Goal: Transaction & Acquisition: Purchase product/service

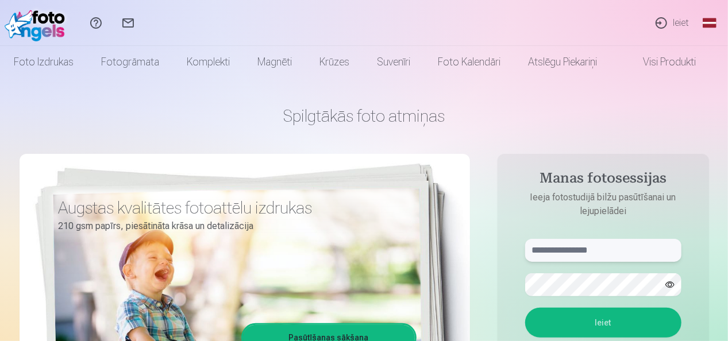
click at [590, 252] on input "text" at bounding box center [603, 250] width 156 height 23
type input "**********"
click at [603, 325] on button "Ieiet" at bounding box center [603, 323] width 156 height 30
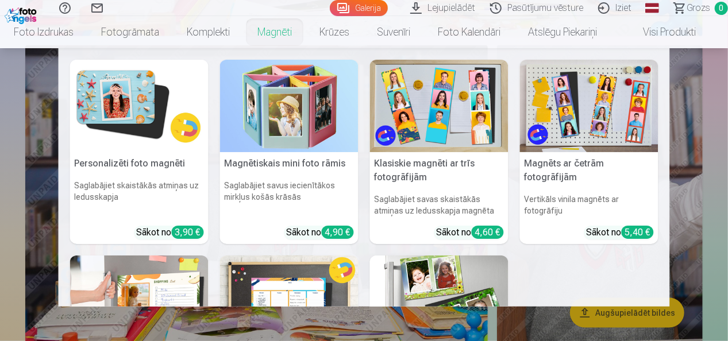
scroll to position [2700, 0]
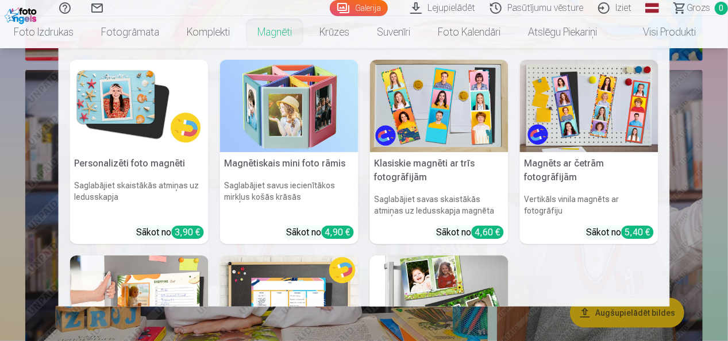
click at [137, 105] on img at bounding box center [139, 106] width 138 height 92
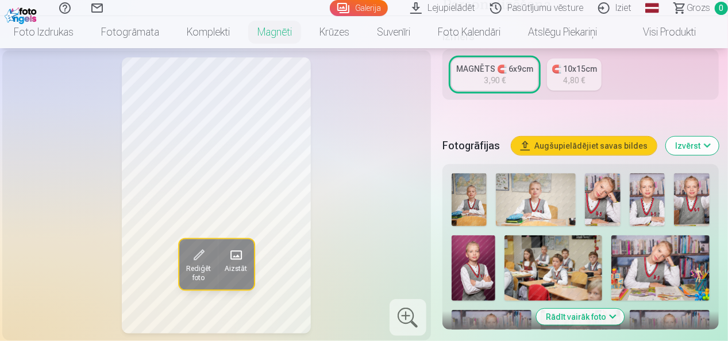
scroll to position [287, 0]
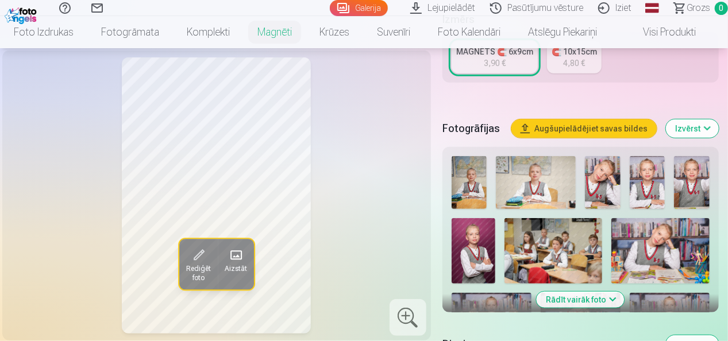
click at [606, 182] on img at bounding box center [603, 182] width 36 height 53
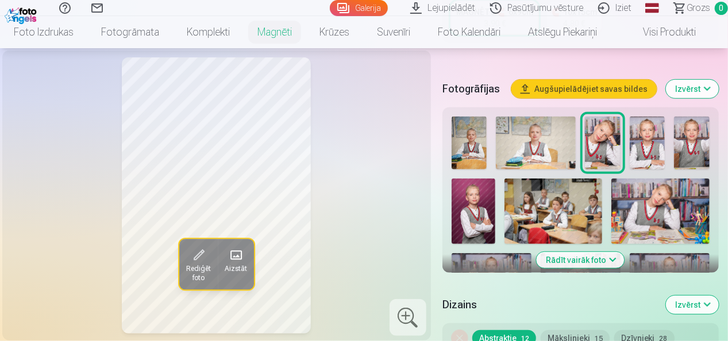
scroll to position [345, 0]
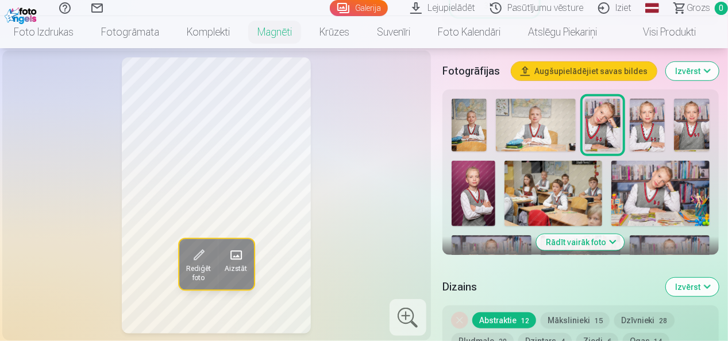
click at [669, 210] on img at bounding box center [660, 193] width 98 height 65
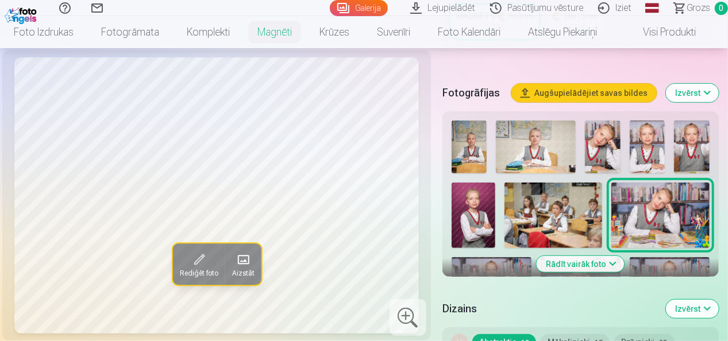
scroll to position [287, 0]
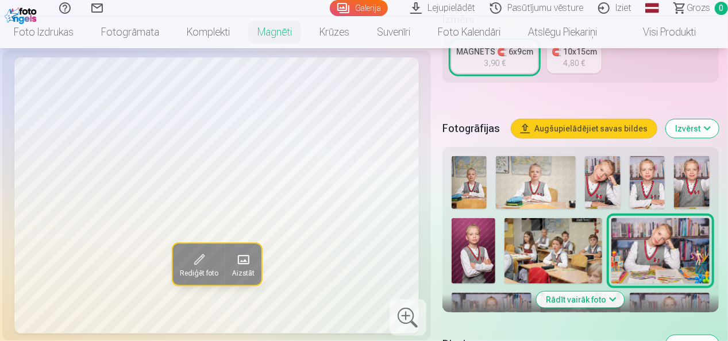
click at [649, 175] on img at bounding box center [648, 182] width 36 height 53
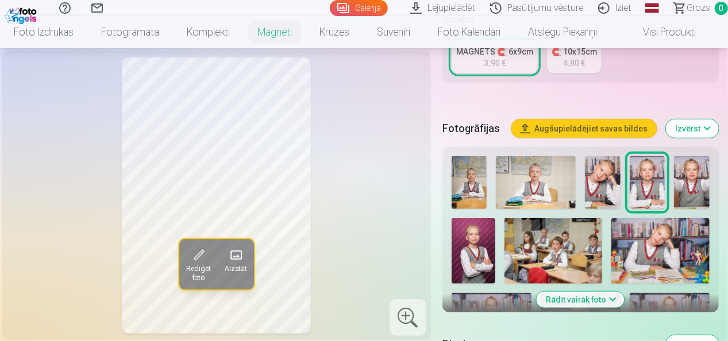
click at [693, 184] on img at bounding box center [692, 182] width 36 height 53
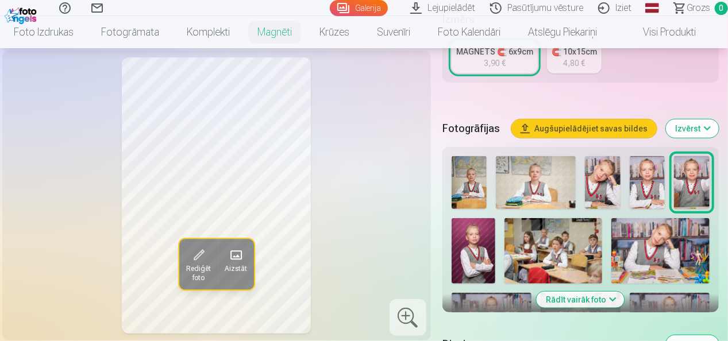
click at [602, 179] on img at bounding box center [603, 182] width 36 height 53
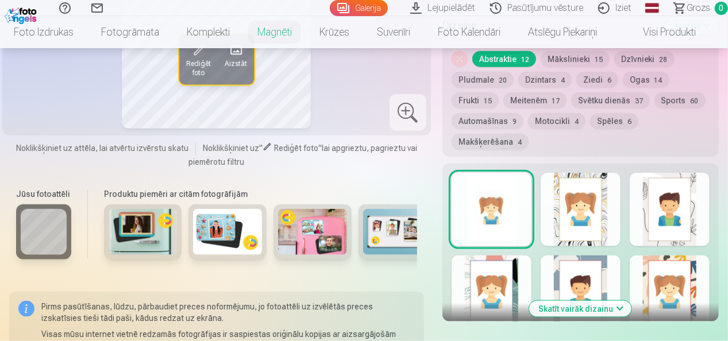
scroll to position [632, 0]
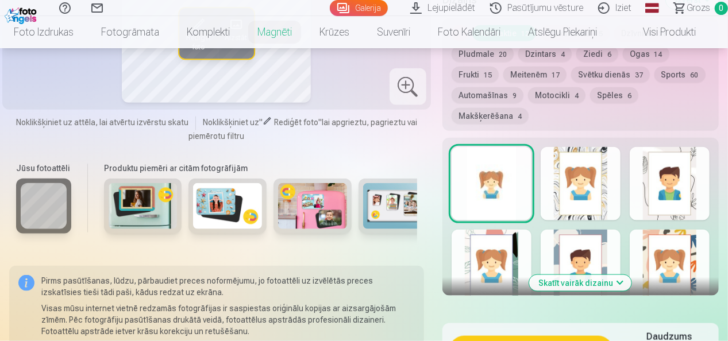
click at [621, 283] on button "Skatīt vairāk dizainu" at bounding box center [580, 283] width 102 height 16
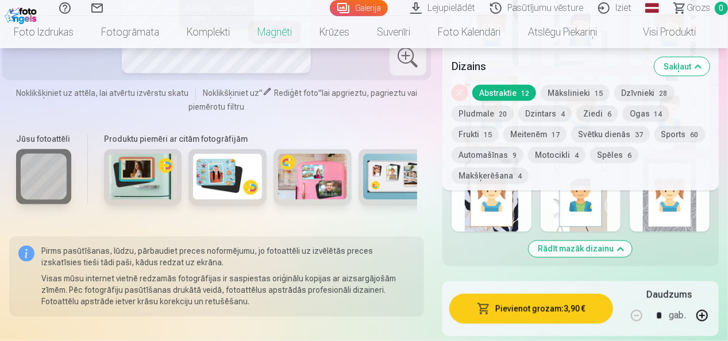
scroll to position [804, 0]
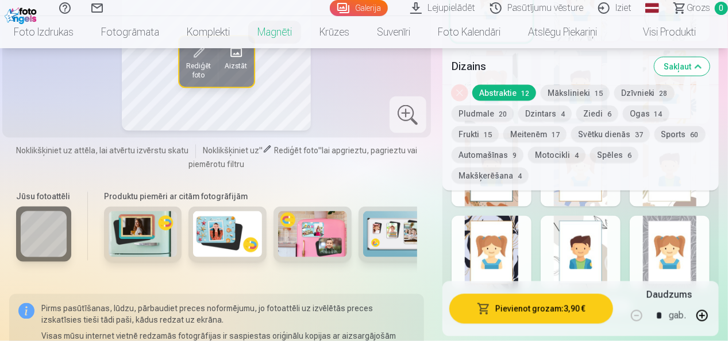
click at [578, 261] on div at bounding box center [581, 253] width 80 height 74
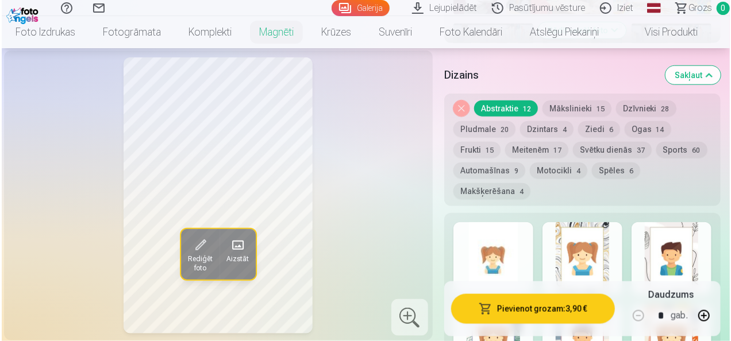
scroll to position [574, 0]
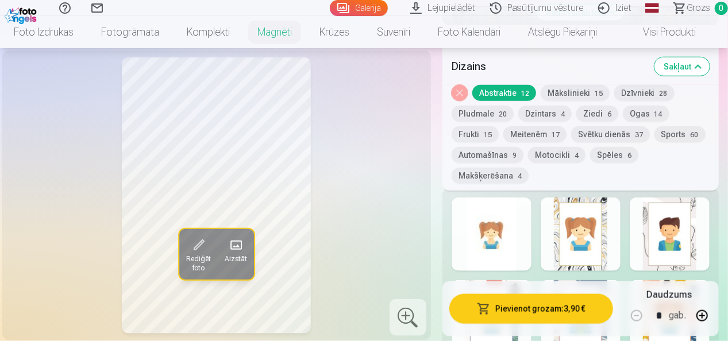
click at [534, 307] on button "Pievienot grozam : 3,90 €" at bounding box center [531, 309] width 164 height 30
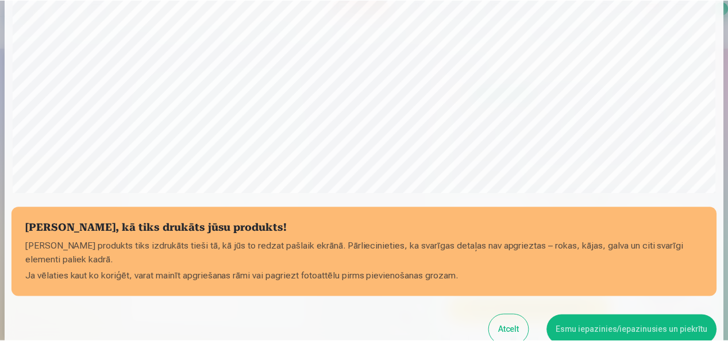
scroll to position [445, 0]
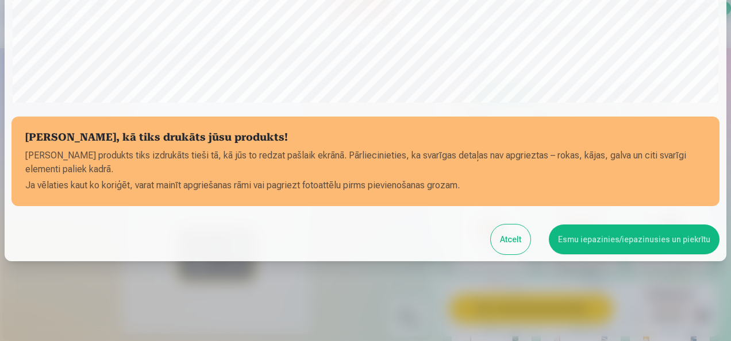
click at [622, 238] on button "Esmu iepazinies/iepazinusies un piekrītu" at bounding box center [634, 240] width 171 height 30
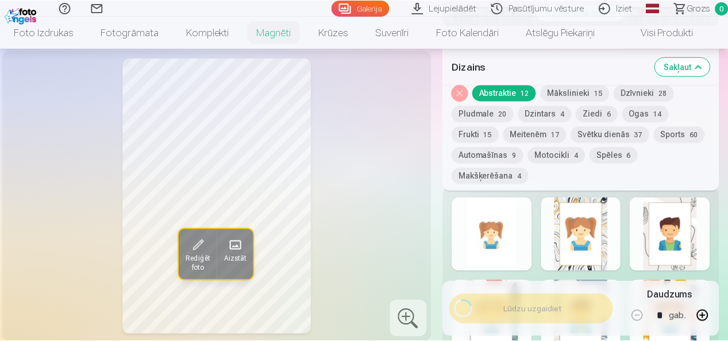
scroll to position [443, 0]
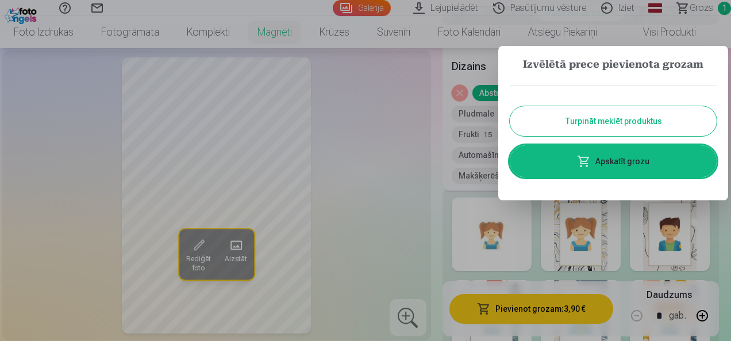
click at [619, 119] on button "Turpināt meklēt produktus" at bounding box center [613, 121] width 207 height 30
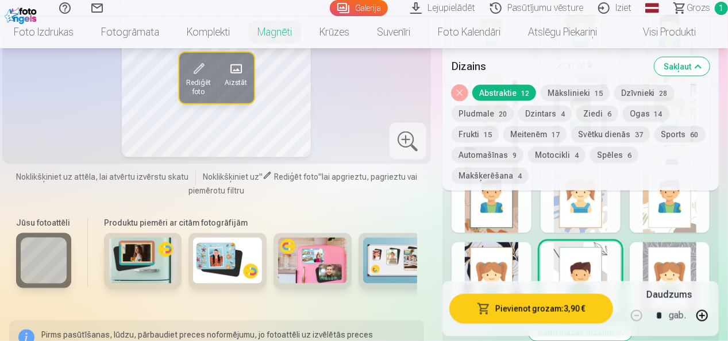
scroll to position [804, 0]
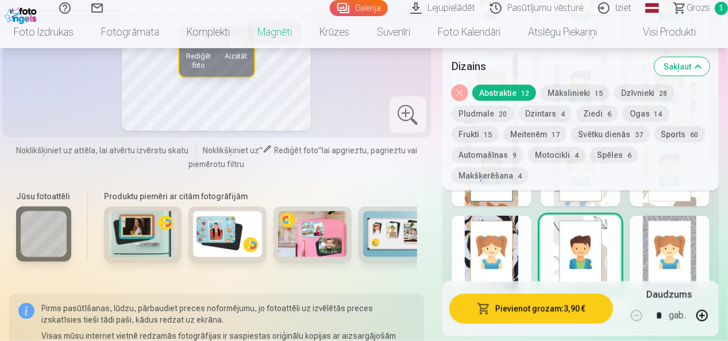
click at [705, 232] on div at bounding box center [670, 253] width 80 height 74
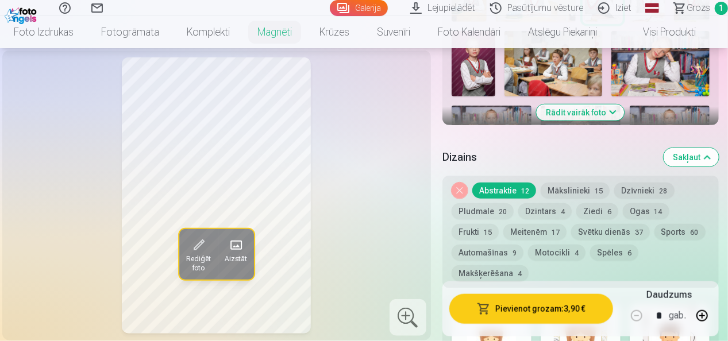
scroll to position [345, 0]
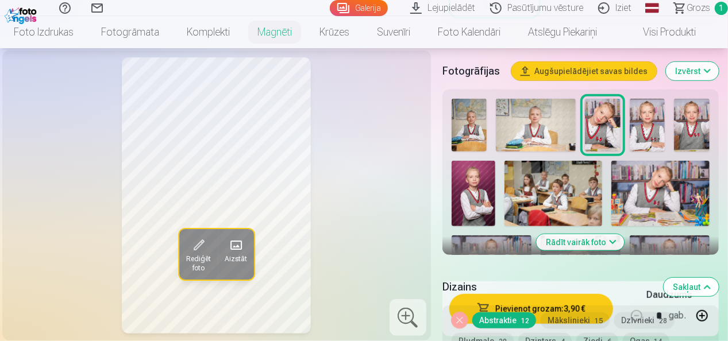
click at [592, 241] on button "Rādīt vairāk foto" at bounding box center [581, 242] width 88 height 16
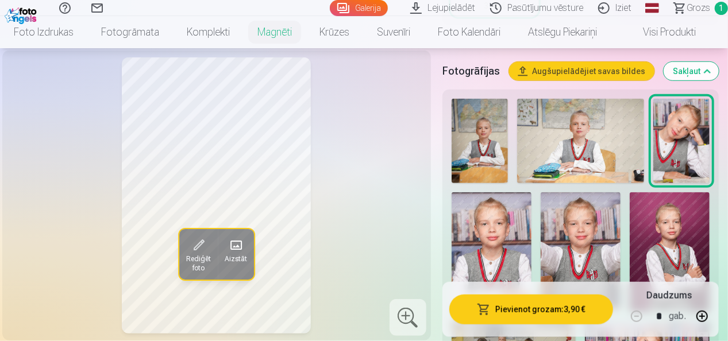
click at [596, 150] on img at bounding box center [580, 141] width 127 height 84
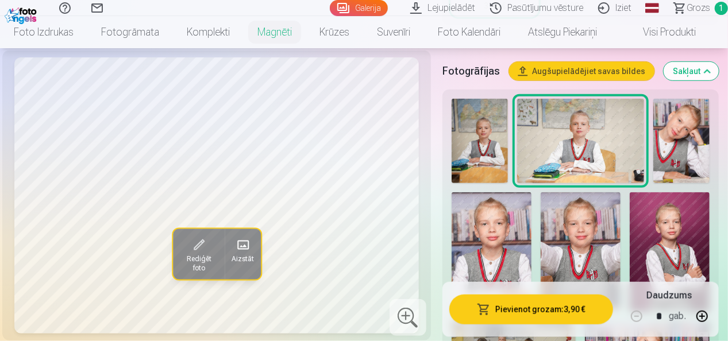
click at [594, 221] on img at bounding box center [581, 252] width 80 height 120
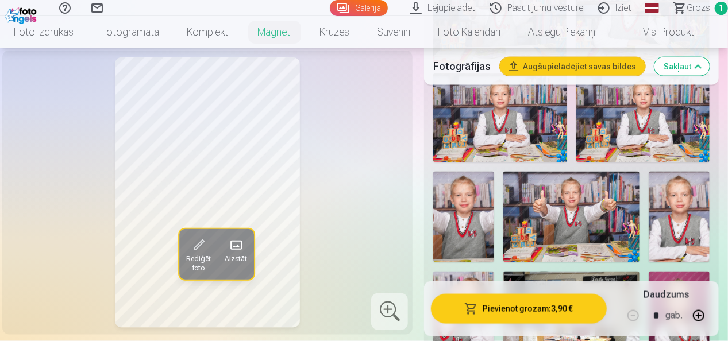
scroll to position [804, 0]
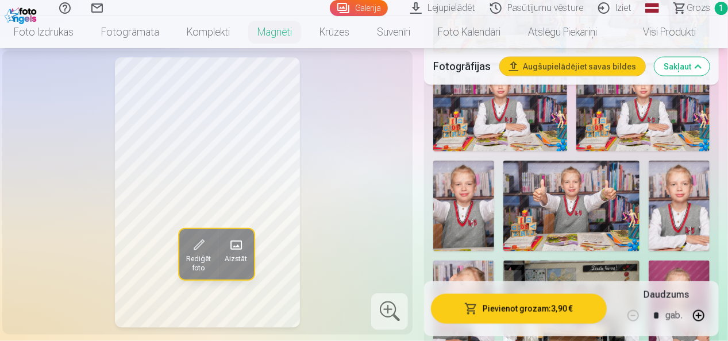
click at [574, 186] on img at bounding box center [571, 206] width 137 height 91
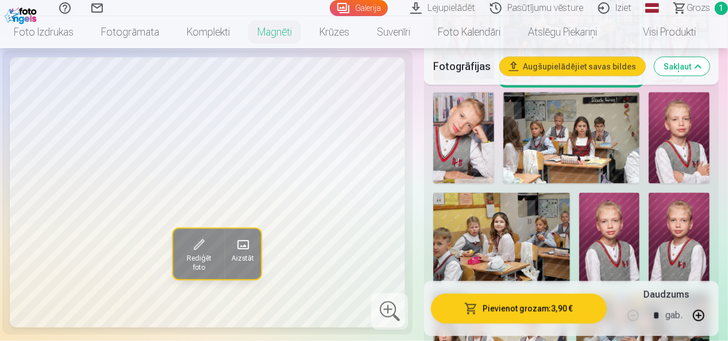
scroll to position [977, 0]
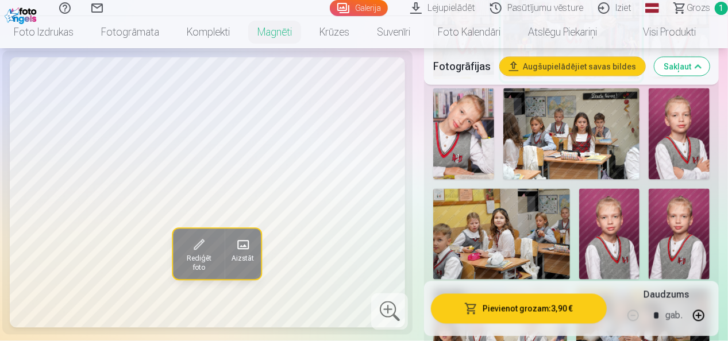
click at [620, 208] on img at bounding box center [609, 234] width 61 height 91
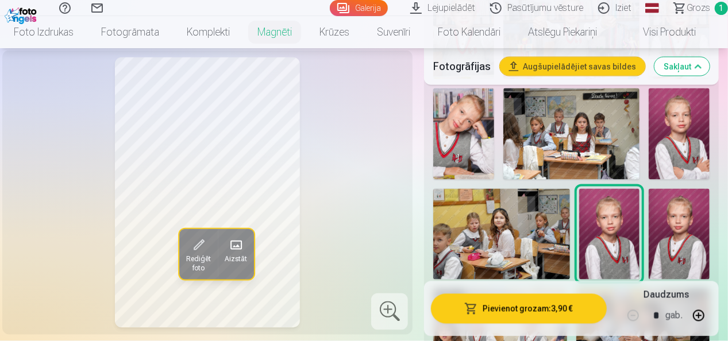
click at [676, 211] on img at bounding box center [679, 234] width 61 height 91
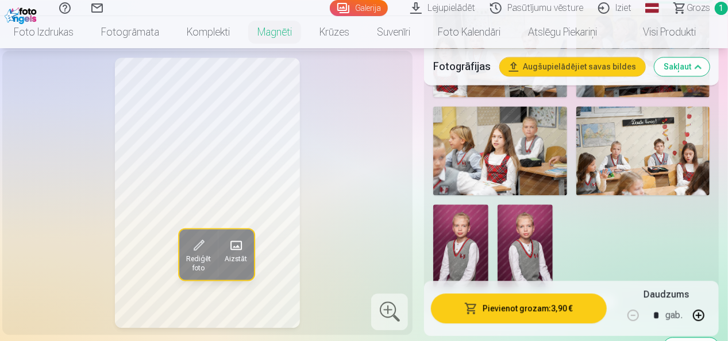
scroll to position [1321, 0]
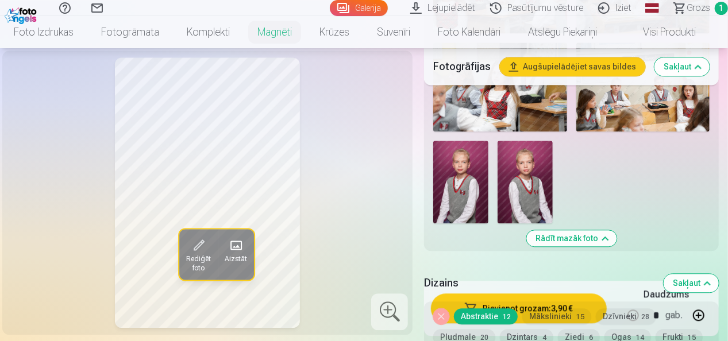
click at [472, 147] on img at bounding box center [460, 182] width 55 height 83
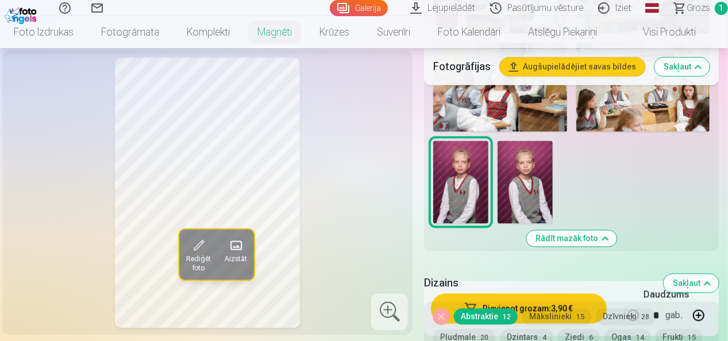
click at [531, 144] on img at bounding box center [524, 182] width 55 height 83
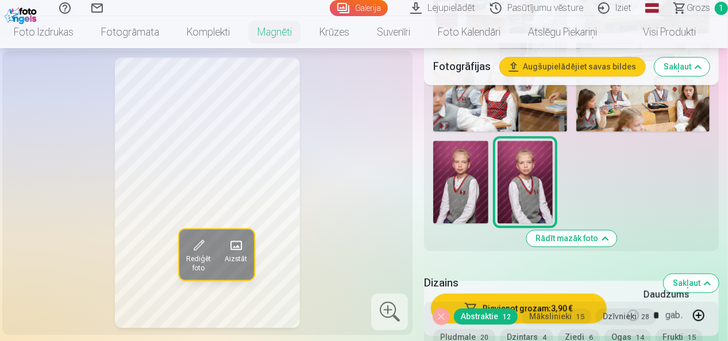
click at [531, 144] on img at bounding box center [524, 182] width 55 height 83
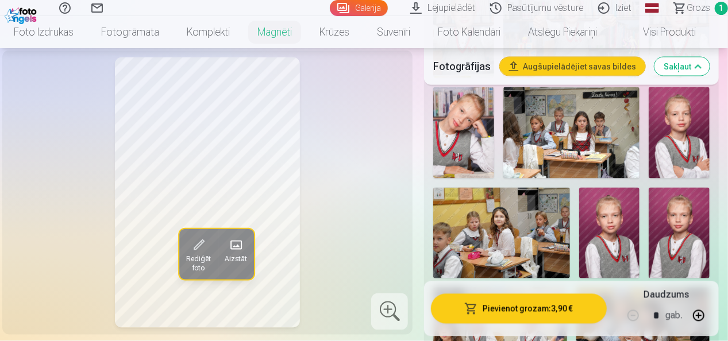
scroll to position [804, 0]
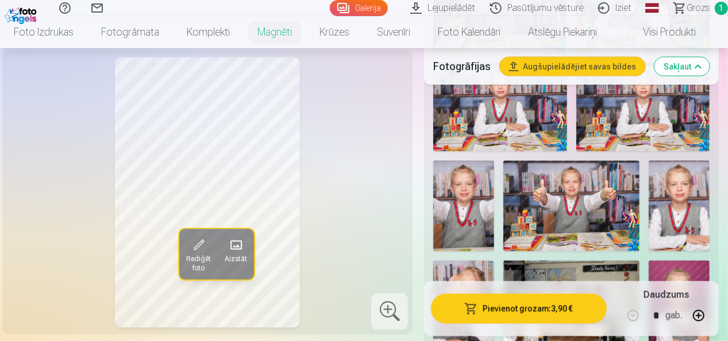
click at [674, 175] on img at bounding box center [679, 206] width 61 height 91
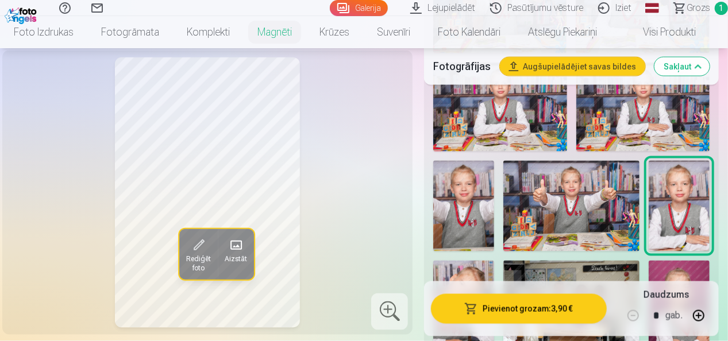
click at [462, 191] on img at bounding box center [463, 206] width 61 height 91
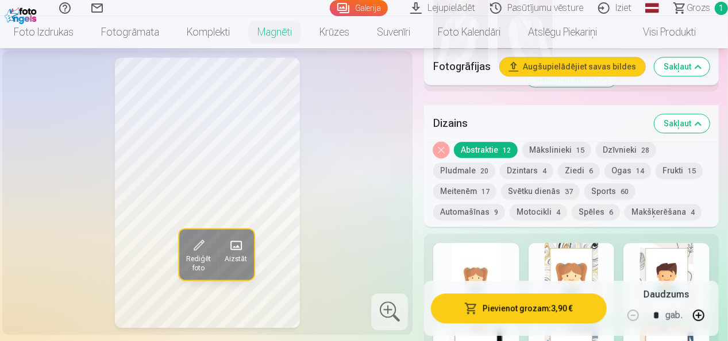
scroll to position [1436, 0]
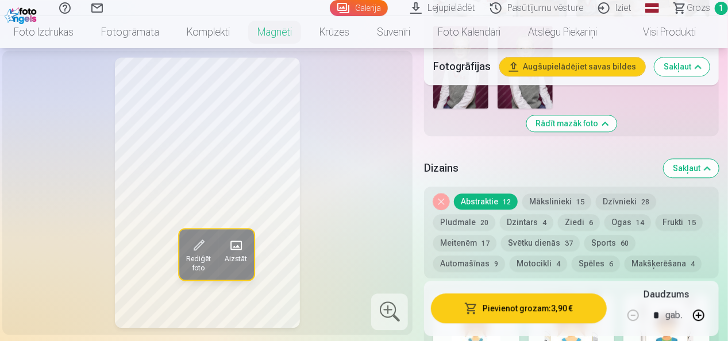
click at [539, 214] on button "Dzintars 4" at bounding box center [526, 222] width 53 height 16
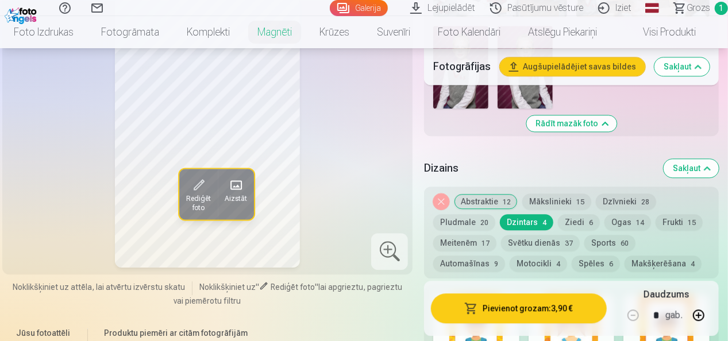
click at [482, 214] on button "Pludmale 20" at bounding box center [464, 222] width 62 height 16
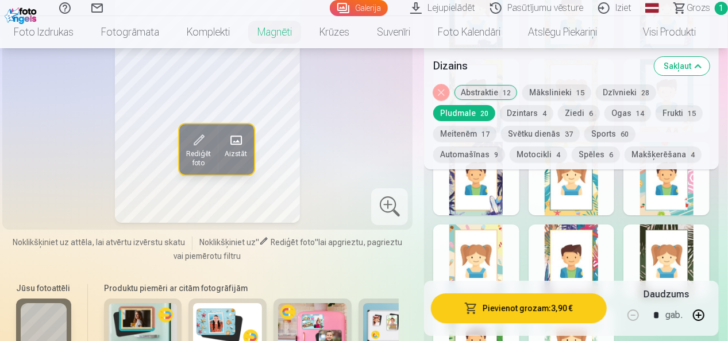
scroll to position [1896, 0]
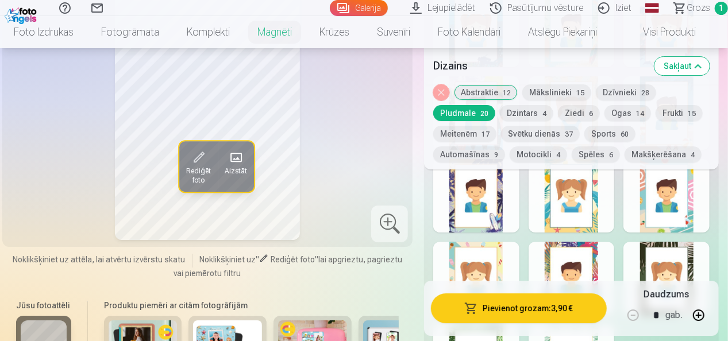
click at [497, 242] on div at bounding box center [476, 279] width 86 height 74
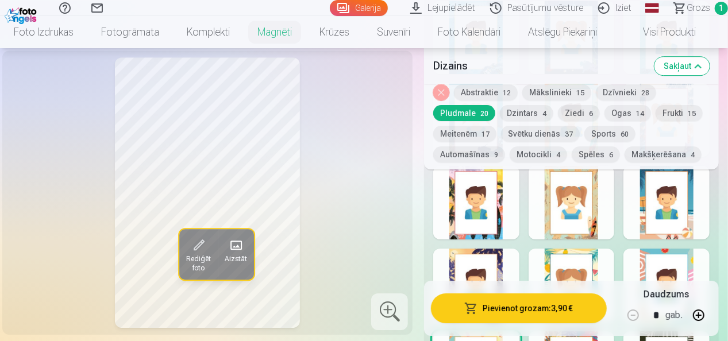
scroll to position [1723, 0]
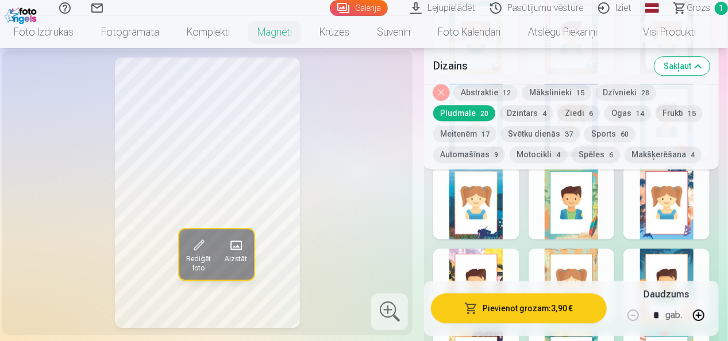
click at [608, 154] on button "Spēles 6" at bounding box center [596, 155] width 48 height 16
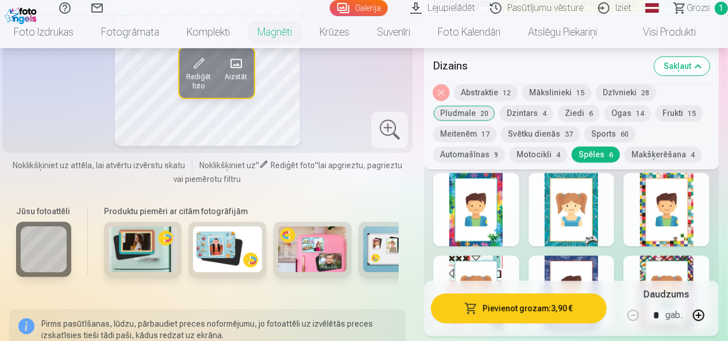
scroll to position [1494, 0]
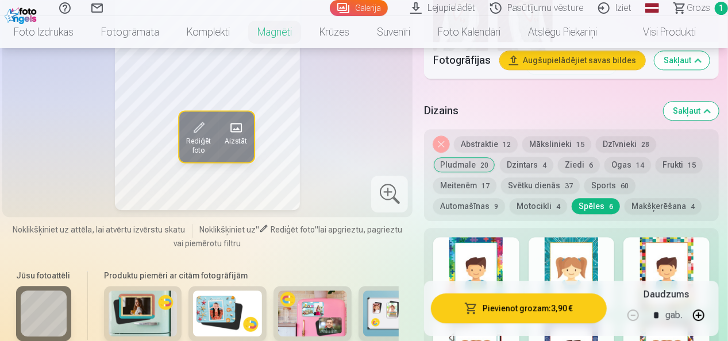
click at [708, 234] on div at bounding box center [571, 315] width 295 height 175
click at [678, 237] on div at bounding box center [666, 274] width 86 height 74
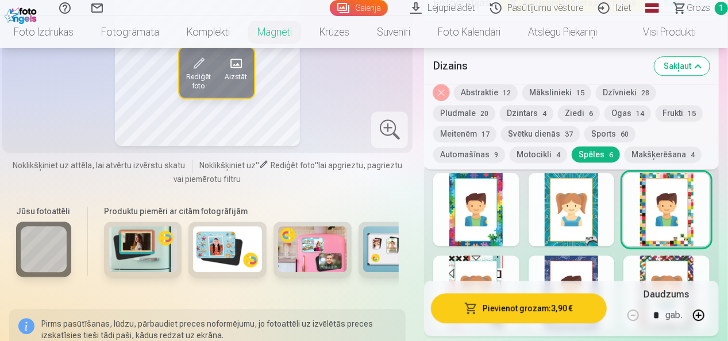
scroll to position [1608, 0]
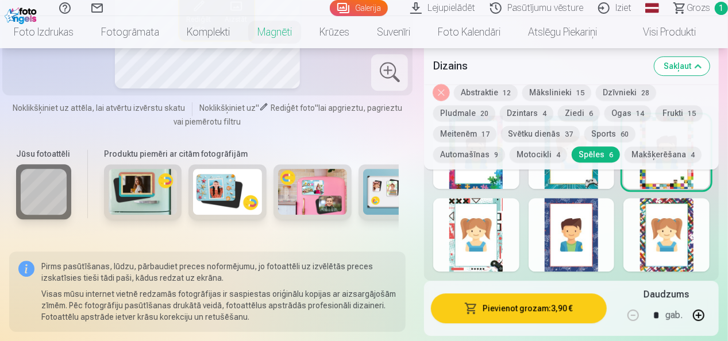
click at [532, 216] on div at bounding box center [571, 193] width 295 height 175
click at [539, 216] on div at bounding box center [572, 235] width 86 height 74
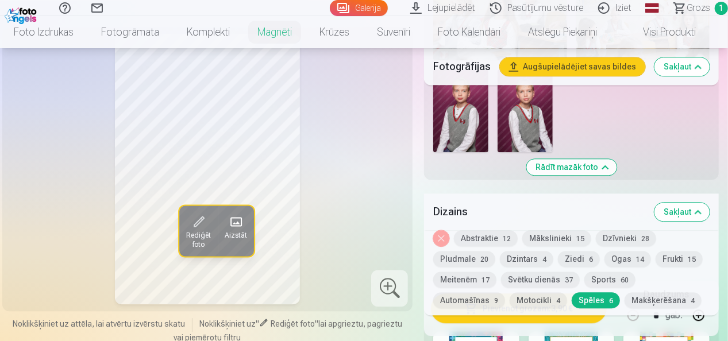
scroll to position [1379, 0]
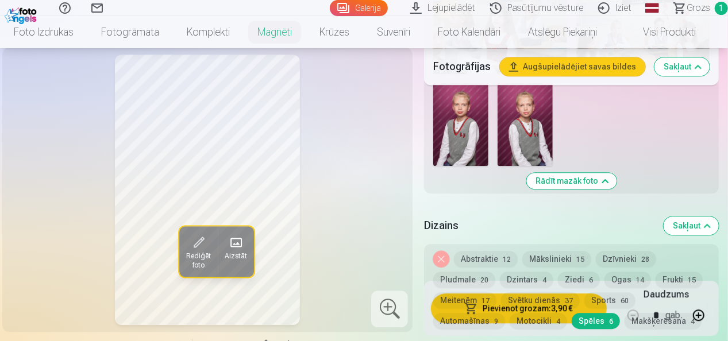
click at [552, 292] on button "Svētku dienās 37" at bounding box center [540, 300] width 79 height 16
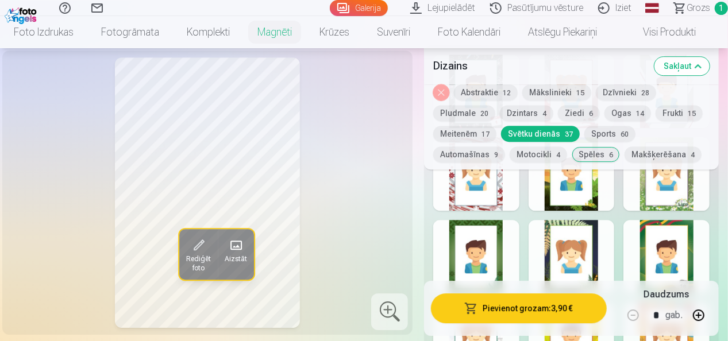
scroll to position [1608, 0]
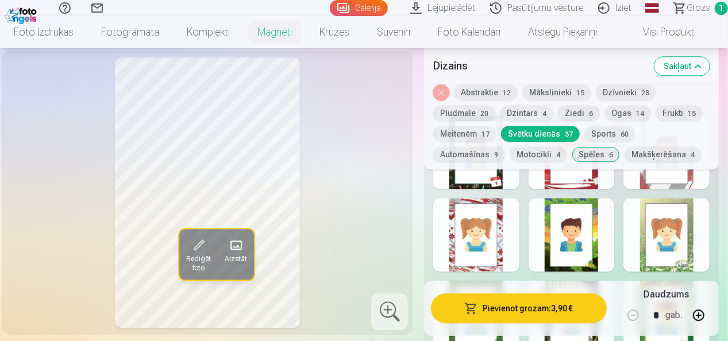
click at [518, 206] on div at bounding box center [476, 235] width 86 height 74
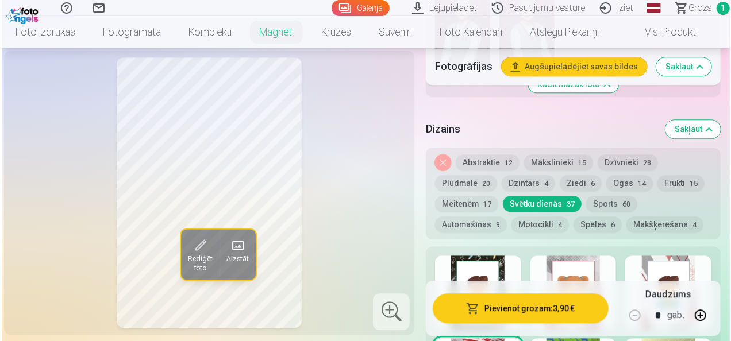
scroll to position [1494, 0]
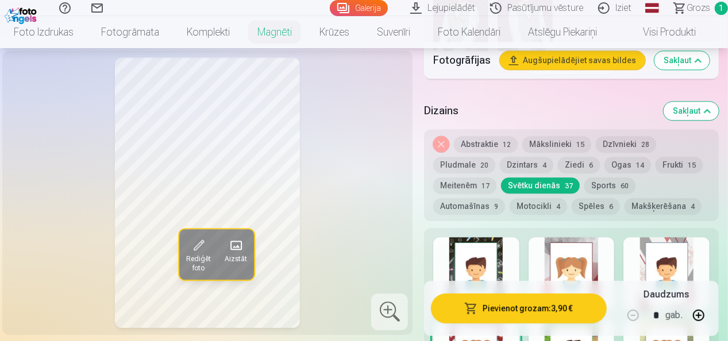
click at [535, 313] on button "Pievienot grozam : 3,90 €" at bounding box center [519, 309] width 176 height 30
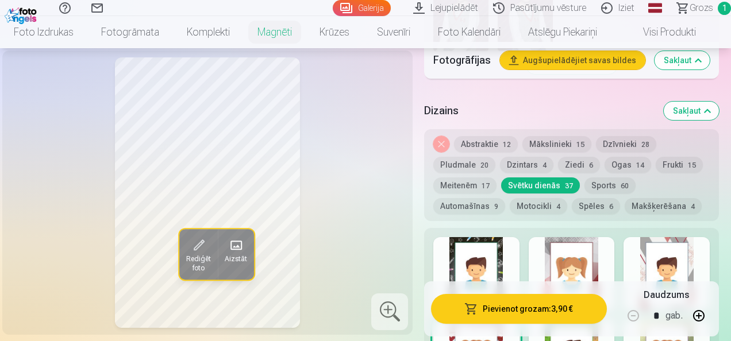
click at [535, 313] on div "​ Pārbaudiet, kā tiks drukāts jūsu produkts! Jūsu produkts tiks izdrukāts tieši…" at bounding box center [365, 209] width 731 height 419
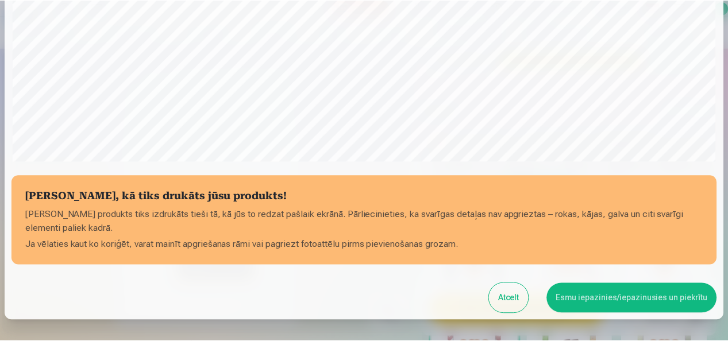
scroll to position [387, 0]
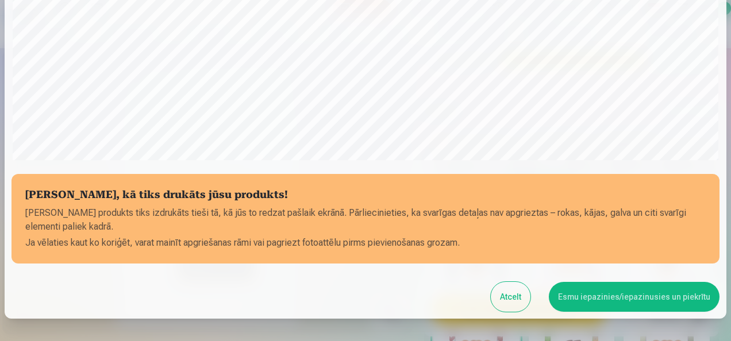
click at [642, 292] on button "Esmu iepazinies/iepazinusies un piekrītu" at bounding box center [634, 297] width 171 height 30
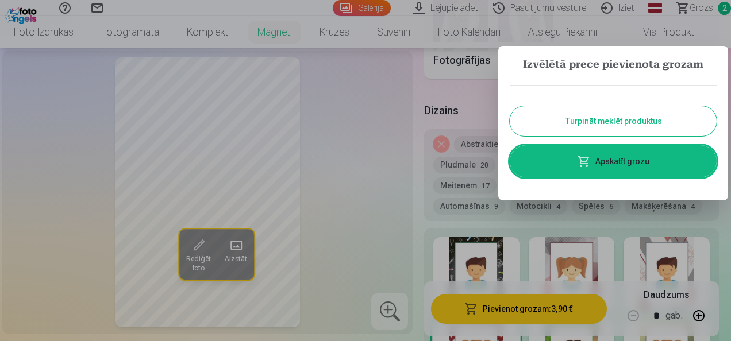
click at [624, 124] on button "Turpināt meklēt produktus" at bounding box center [613, 121] width 207 height 30
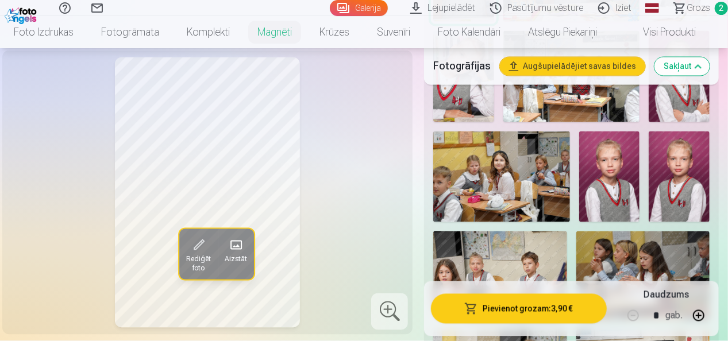
scroll to position [977, 0]
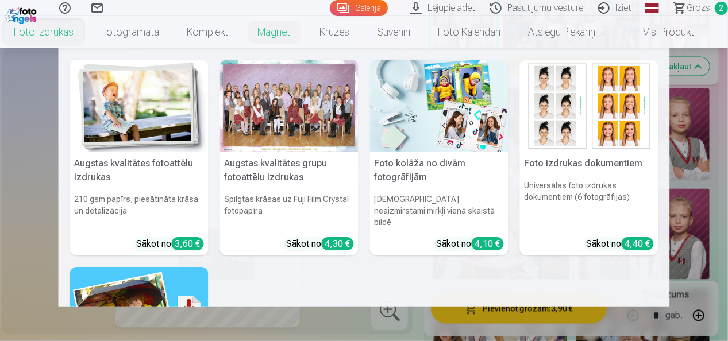
click at [43, 32] on link "Foto izdrukas" at bounding box center [43, 32] width 87 height 32
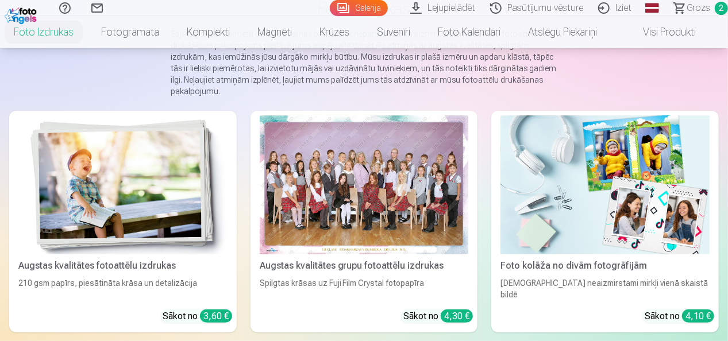
scroll to position [115, 0]
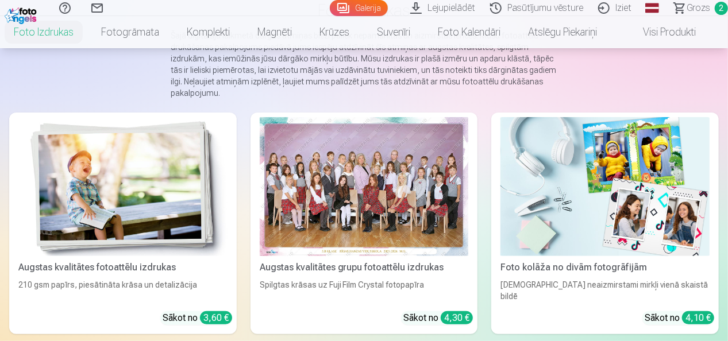
click at [390, 193] on div at bounding box center [364, 186] width 209 height 139
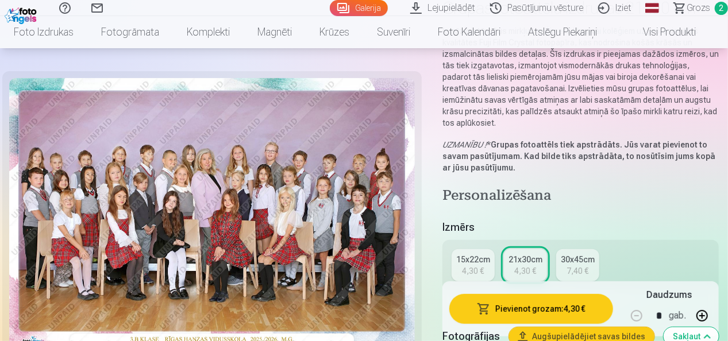
scroll to position [115, 0]
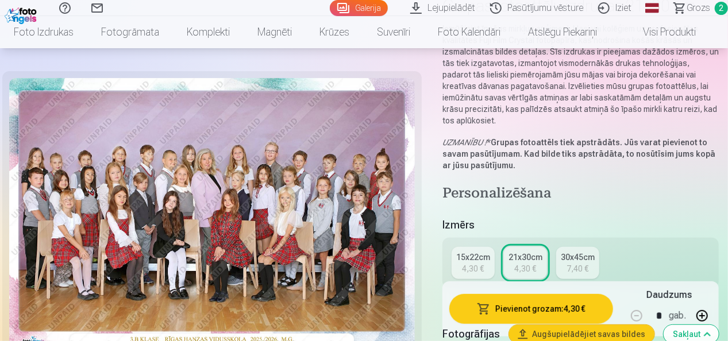
click at [468, 261] on div "15x22cm" at bounding box center [473, 257] width 34 height 11
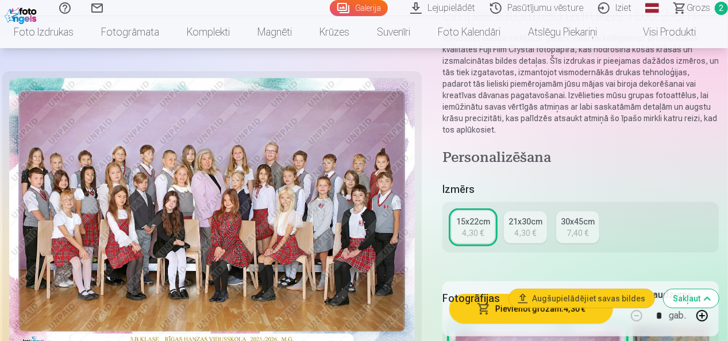
scroll to position [172, 0]
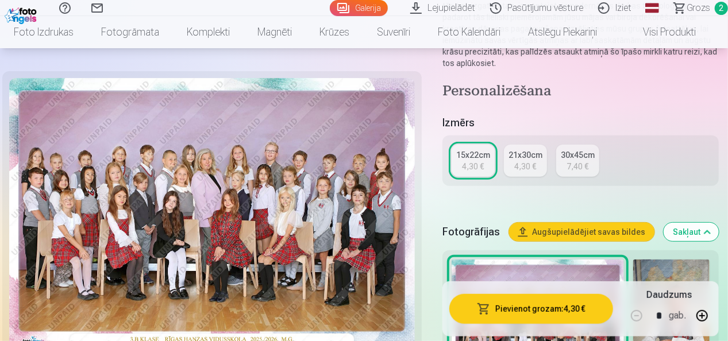
click at [530, 157] on div "21x30cm" at bounding box center [525, 154] width 34 height 11
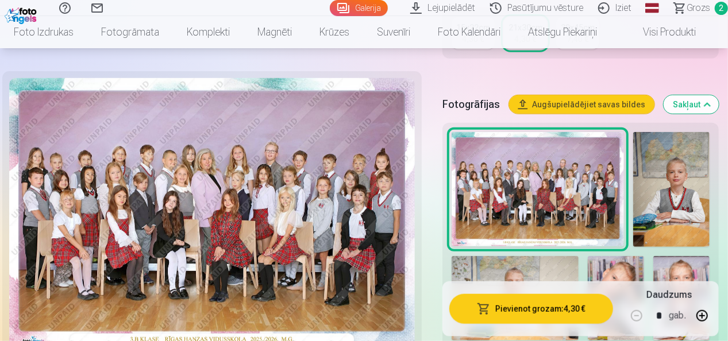
scroll to position [402, 0]
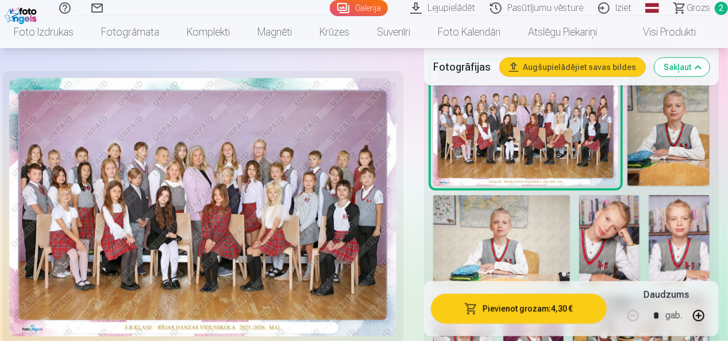
click at [533, 308] on button "Pievienot grozam : 4,30 €" at bounding box center [519, 309] width 176 height 30
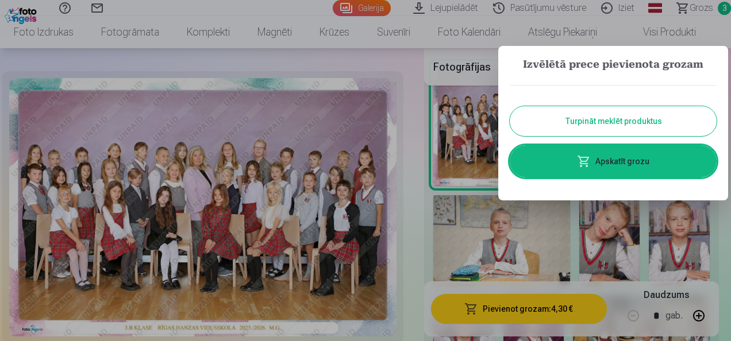
click at [616, 123] on button "Turpināt meklēt produktus" at bounding box center [613, 121] width 207 height 30
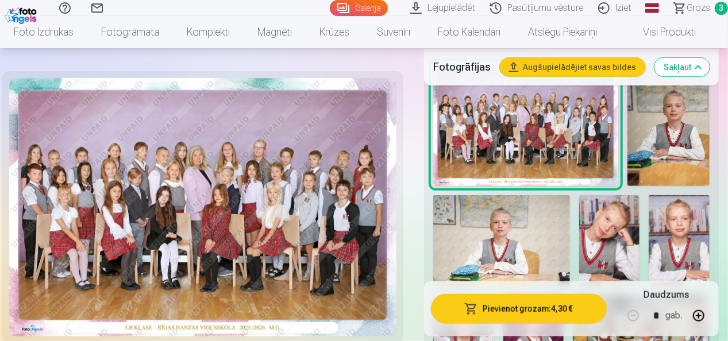
click at [457, 7] on link "Lejupielādēt" at bounding box center [444, 8] width 80 height 16
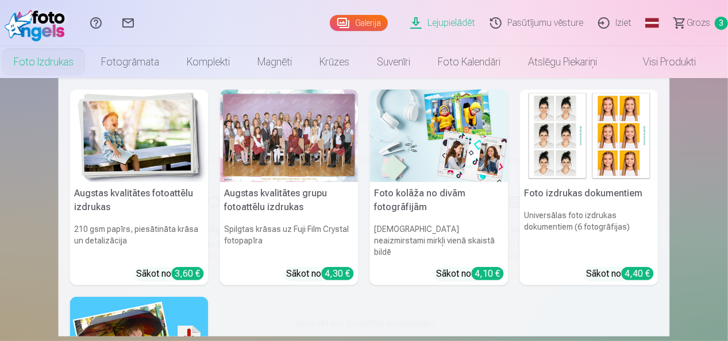
click at [52, 64] on link "Foto izdrukas" at bounding box center [43, 62] width 87 height 32
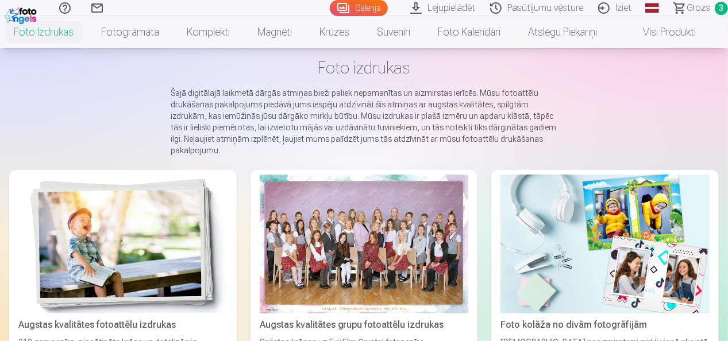
scroll to position [57, 0]
click at [175, 264] on img at bounding box center [122, 244] width 209 height 139
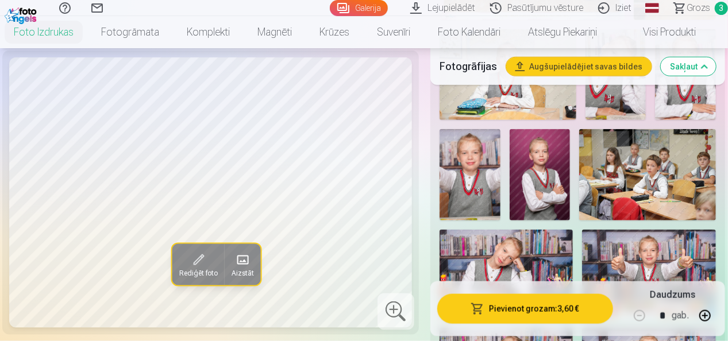
scroll to position [632, 0]
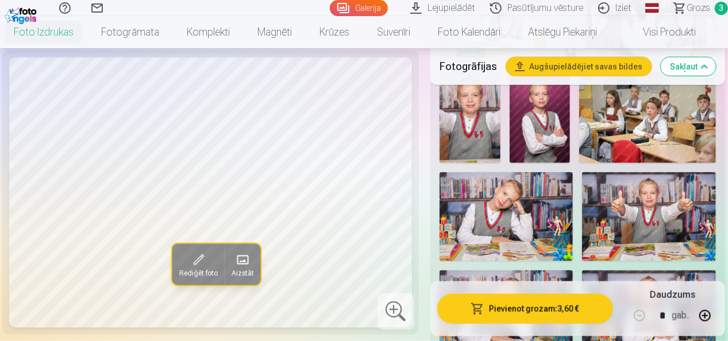
click at [641, 207] on img at bounding box center [648, 216] width 133 height 89
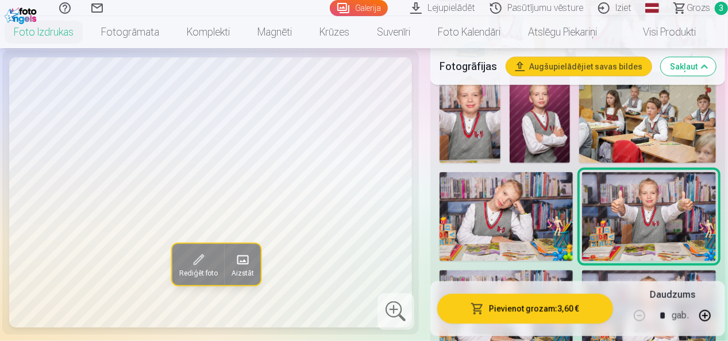
click at [524, 208] on img at bounding box center [506, 216] width 134 height 89
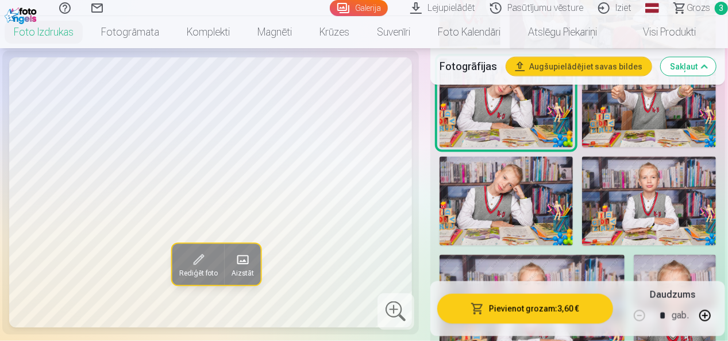
scroll to position [747, 0]
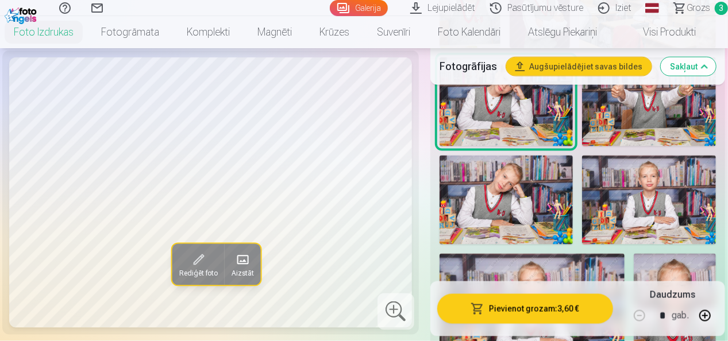
click at [517, 187] on img at bounding box center [506, 200] width 134 height 89
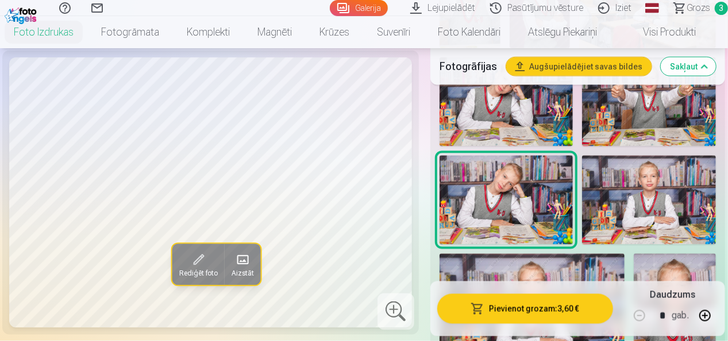
click at [643, 191] on img at bounding box center [649, 200] width 134 height 89
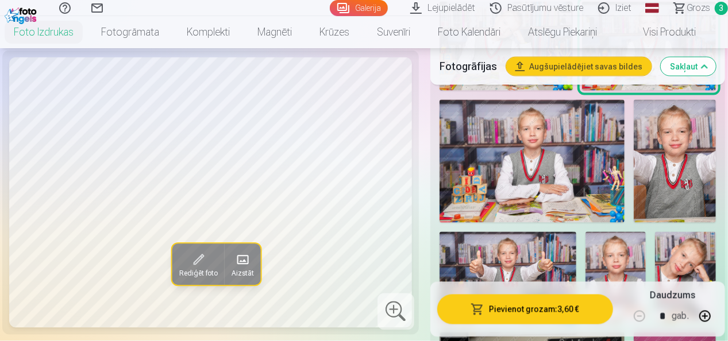
scroll to position [919, 0]
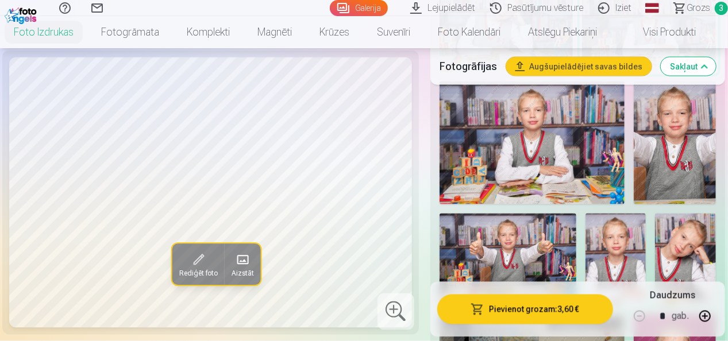
click at [524, 223] on img at bounding box center [507, 259] width 137 height 91
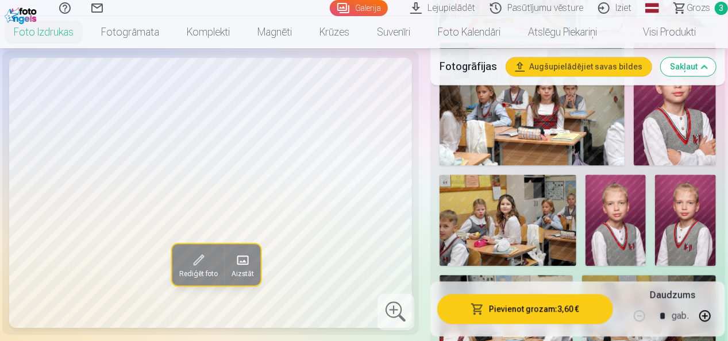
scroll to position [1206, 0]
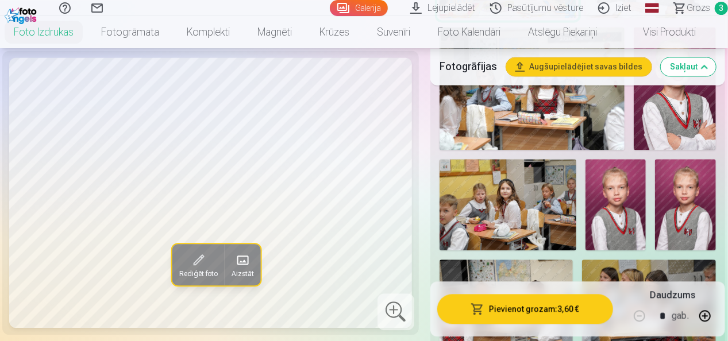
click at [503, 260] on img at bounding box center [506, 304] width 134 height 89
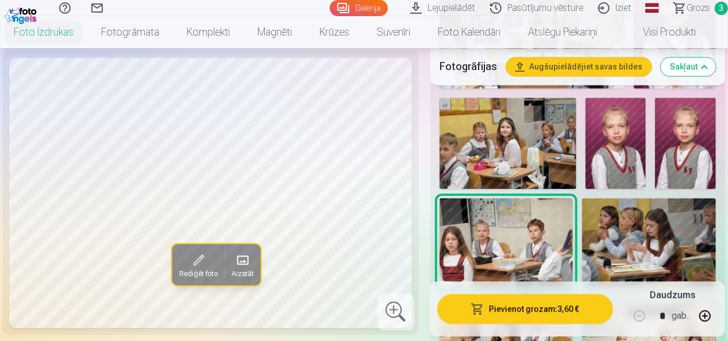
scroll to position [1321, 0]
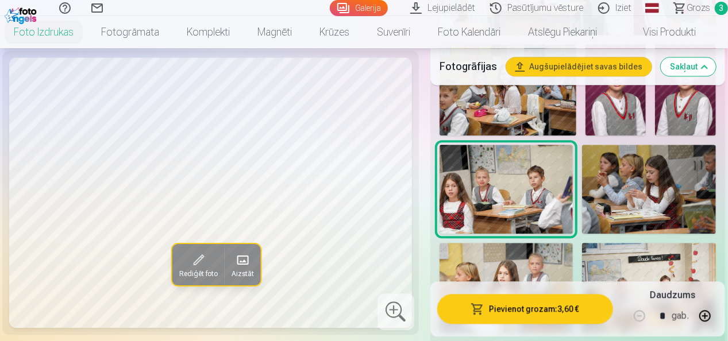
click at [504, 243] on img at bounding box center [506, 287] width 134 height 89
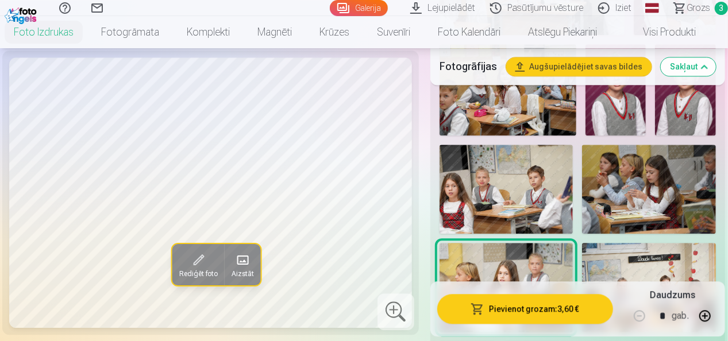
click at [638, 245] on img at bounding box center [649, 287] width 134 height 89
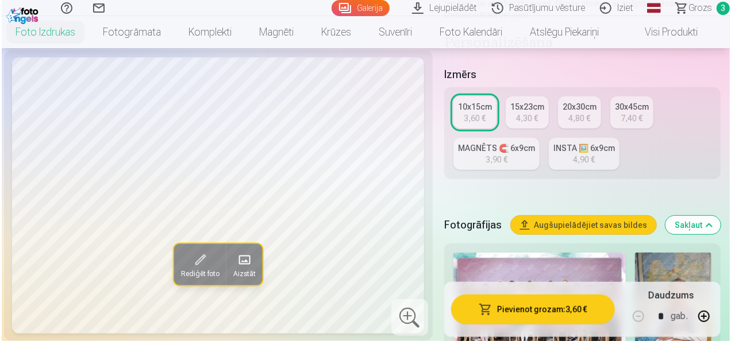
scroll to position [345, 0]
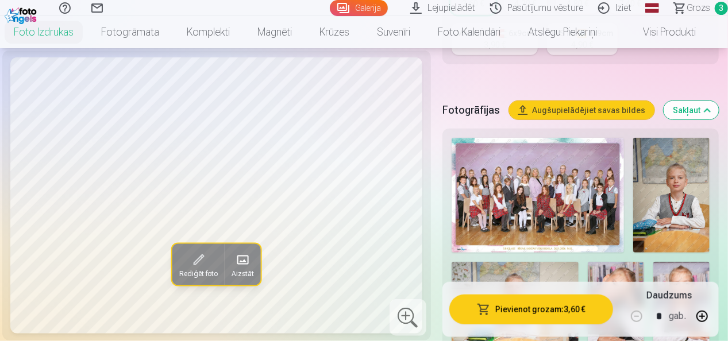
click at [511, 306] on button "Pievienot grozam : 3,60 €" at bounding box center [531, 309] width 164 height 30
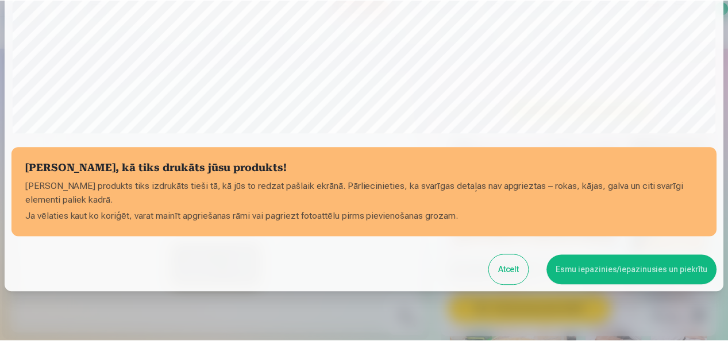
scroll to position [445, 0]
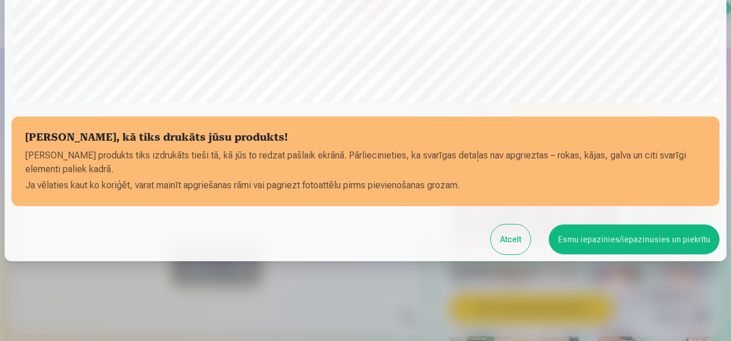
click at [605, 246] on button "Esmu iepazinies/iepazinusies un piekrītu" at bounding box center [634, 240] width 171 height 30
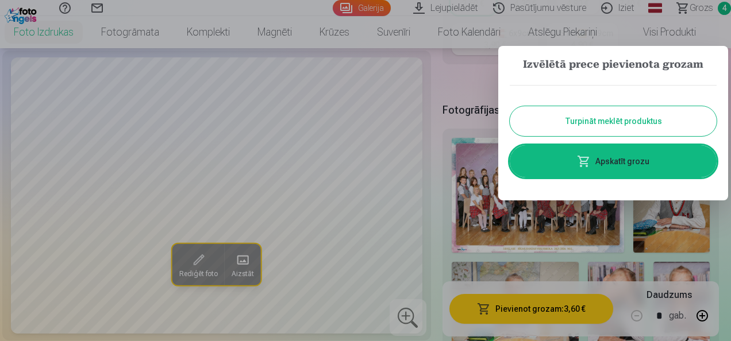
click at [641, 121] on button "Turpināt meklēt produktus" at bounding box center [613, 121] width 207 height 30
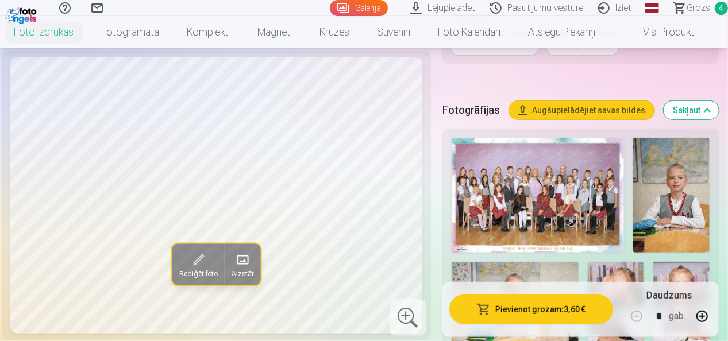
click at [702, 6] on span "Grozs" at bounding box center [698, 8] width 24 height 14
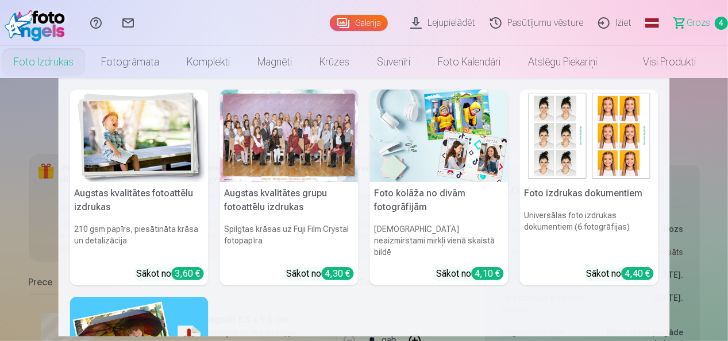
click at [59, 62] on link "Foto izdrukas" at bounding box center [43, 62] width 87 height 32
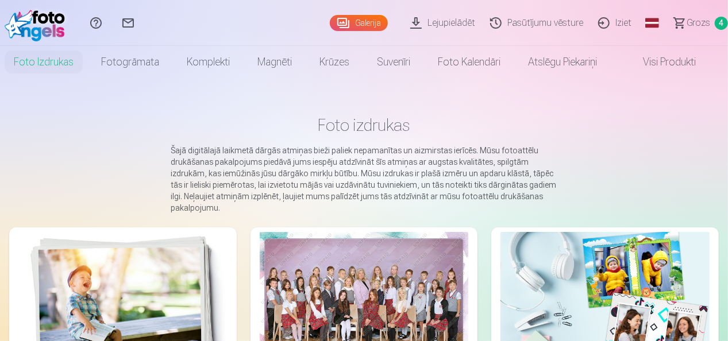
click at [136, 280] on img at bounding box center [122, 301] width 209 height 139
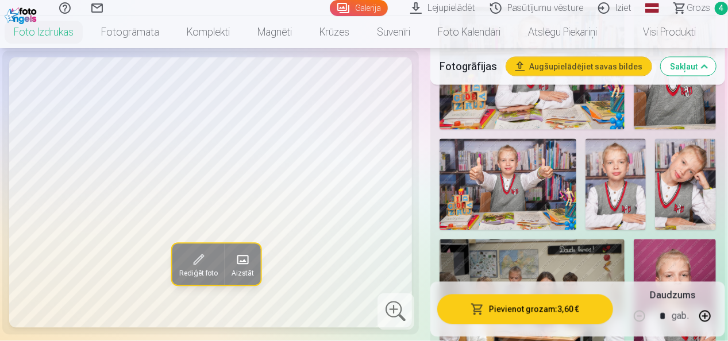
scroll to position [977, 0]
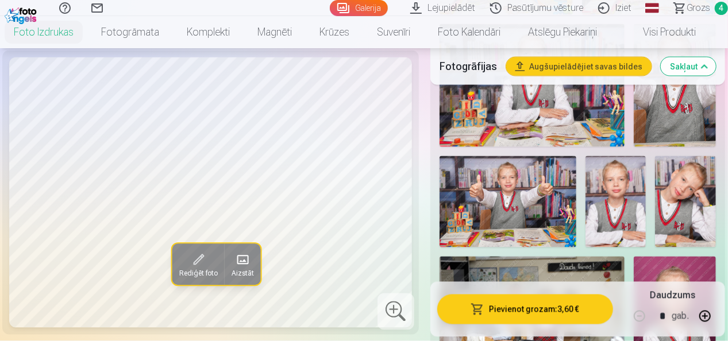
click at [500, 170] on img at bounding box center [507, 201] width 137 height 91
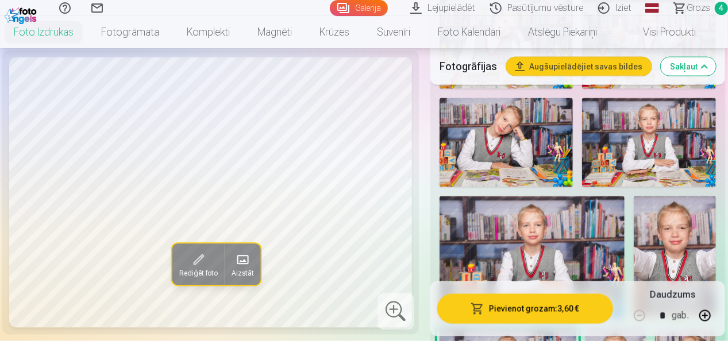
scroll to position [689, 0]
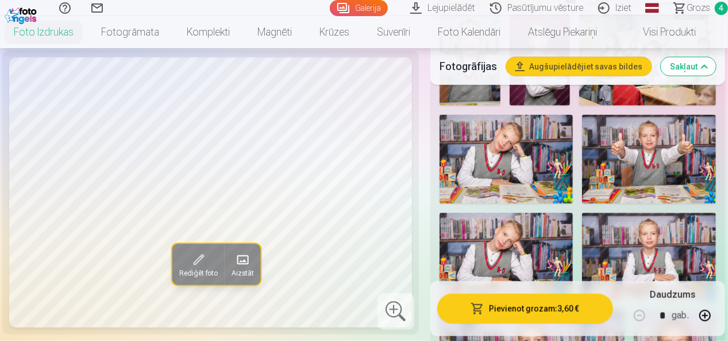
click at [655, 136] on img at bounding box center [648, 159] width 133 height 89
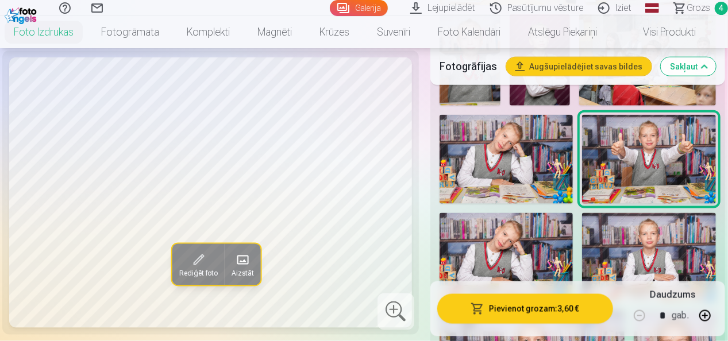
click at [546, 158] on img at bounding box center [506, 159] width 134 height 89
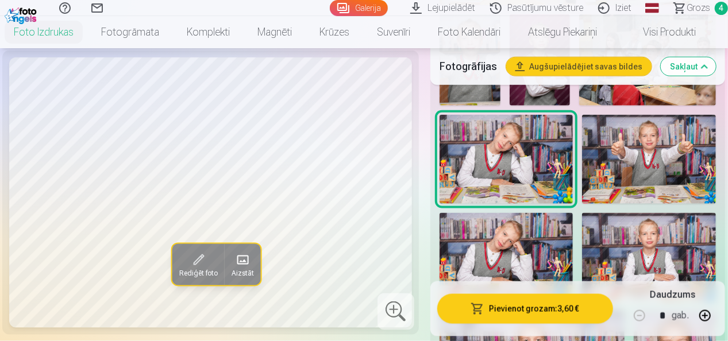
click at [626, 222] on img at bounding box center [649, 257] width 134 height 89
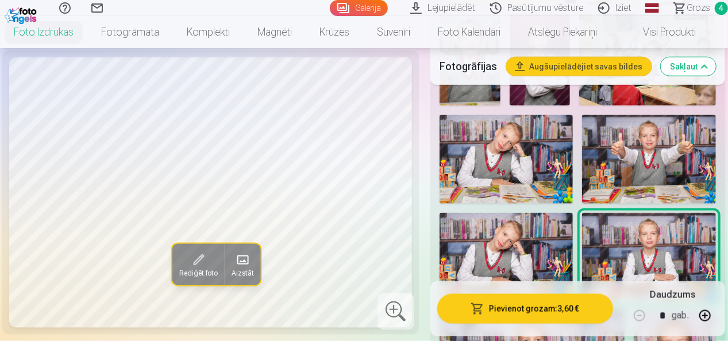
click at [565, 148] on img at bounding box center [506, 159] width 134 height 89
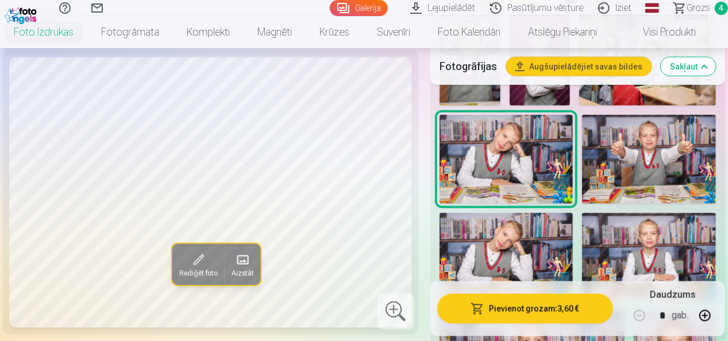
click at [642, 144] on img at bounding box center [648, 159] width 133 height 89
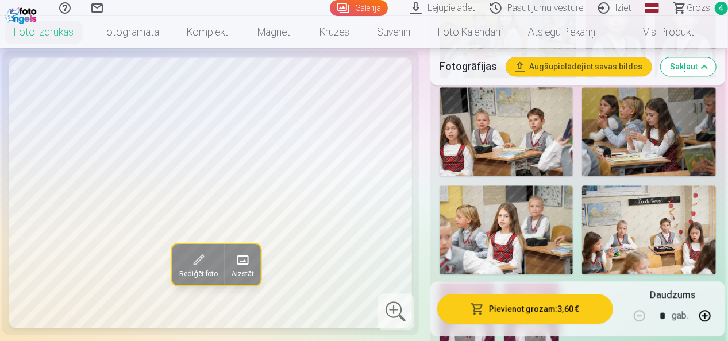
scroll to position [1436, 0]
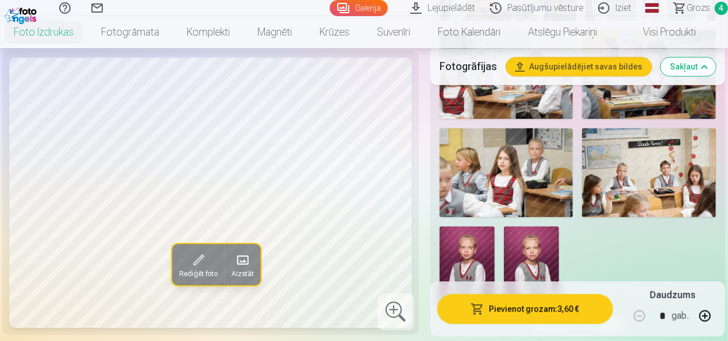
click at [541, 226] on img at bounding box center [531, 267] width 55 height 83
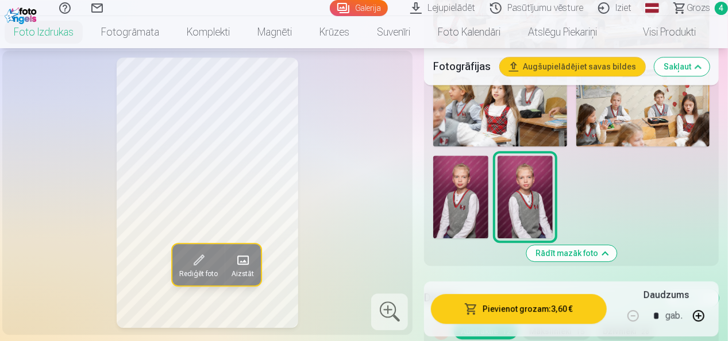
scroll to position [1494, 0]
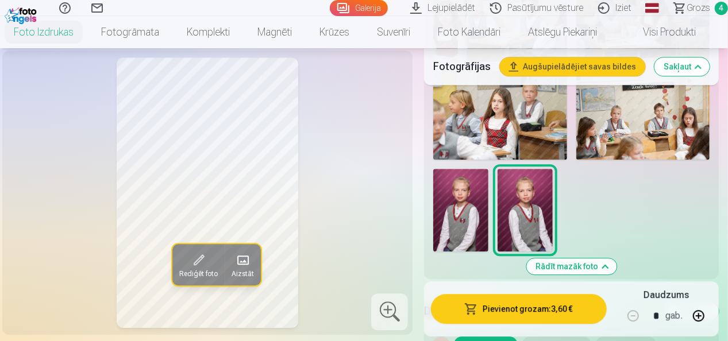
click at [475, 179] on img at bounding box center [460, 210] width 55 height 83
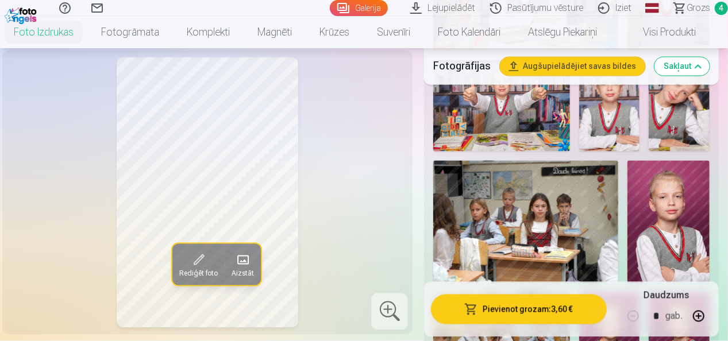
scroll to position [1034, 0]
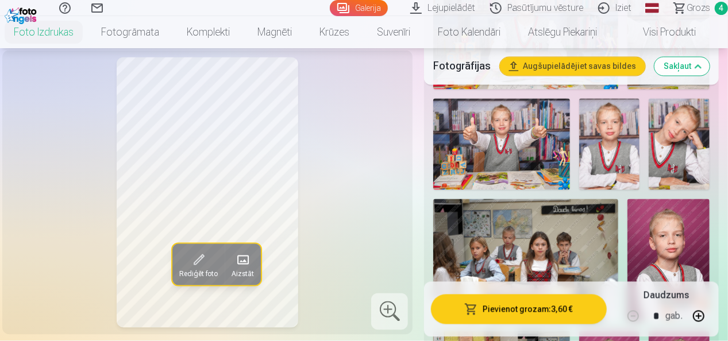
click at [508, 132] on img at bounding box center [501, 144] width 137 height 91
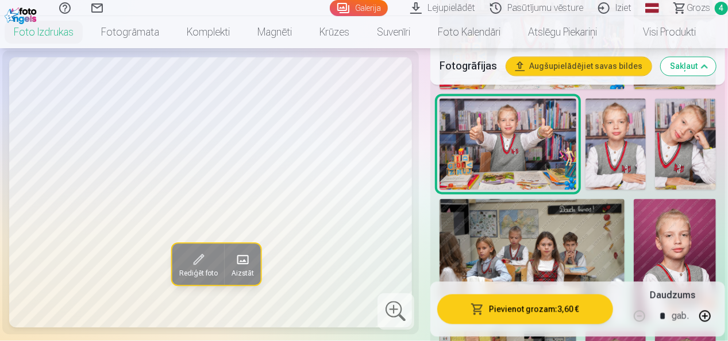
click at [695, 138] on img at bounding box center [685, 144] width 61 height 91
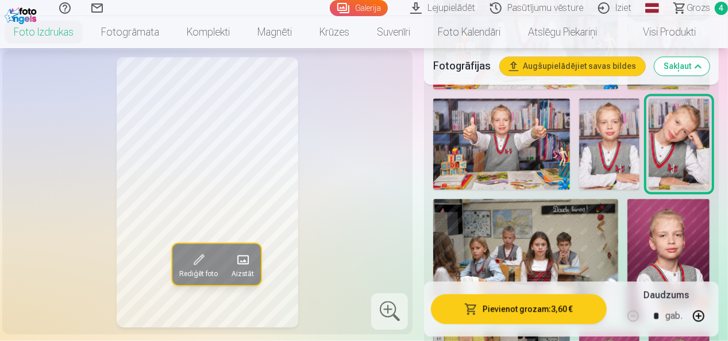
click at [541, 125] on img at bounding box center [501, 144] width 137 height 91
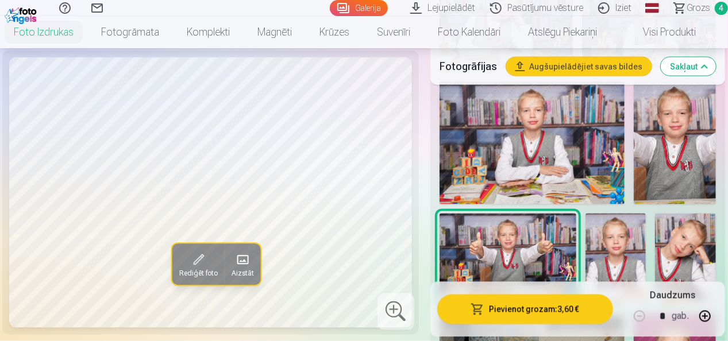
scroll to position [862, 0]
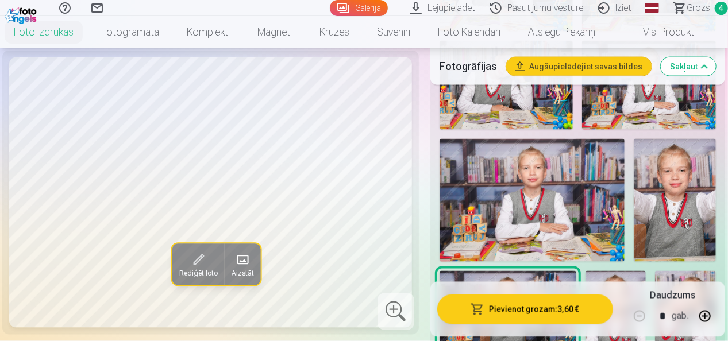
click at [550, 191] on img at bounding box center [531, 201] width 185 height 124
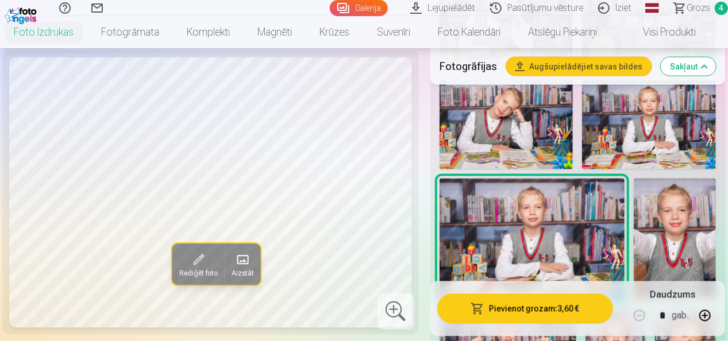
scroll to position [747, 0]
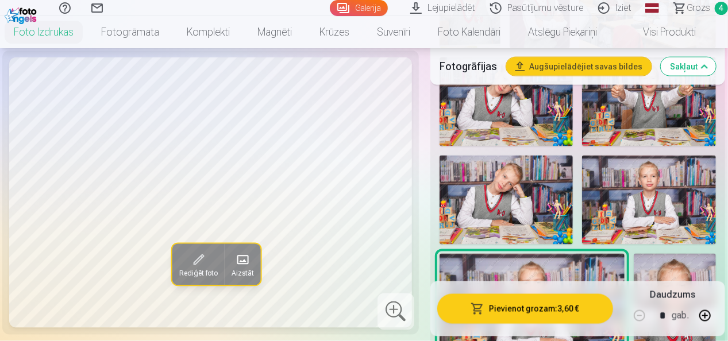
click at [556, 201] on img at bounding box center [506, 200] width 134 height 89
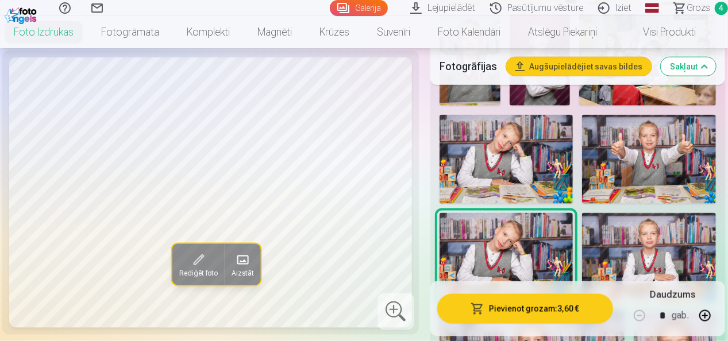
scroll to position [632, 0]
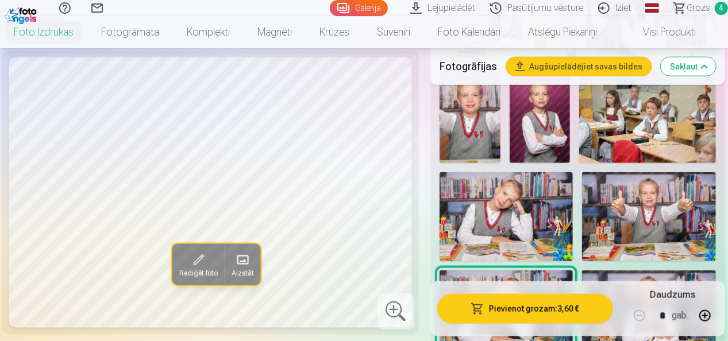
click at [510, 196] on img at bounding box center [506, 216] width 134 height 89
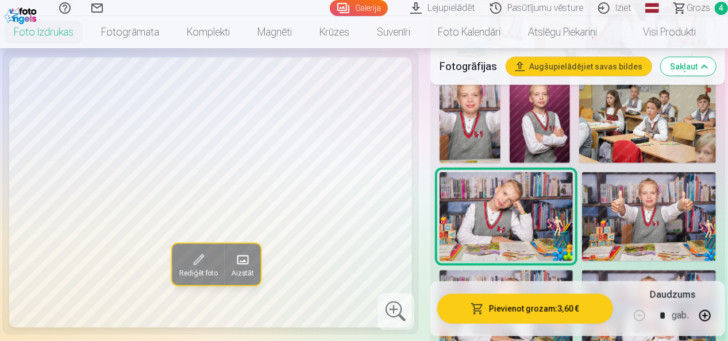
click at [670, 208] on img at bounding box center [648, 216] width 133 height 89
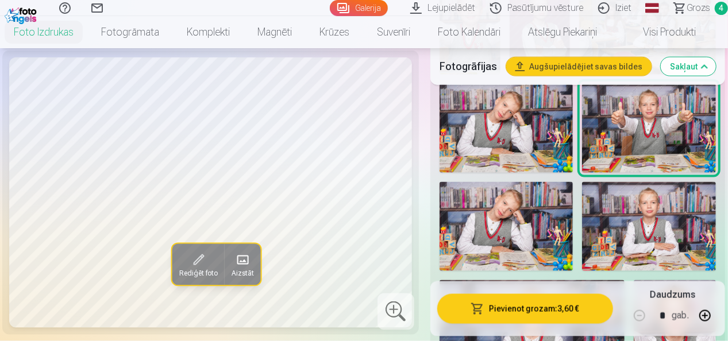
scroll to position [747, 0]
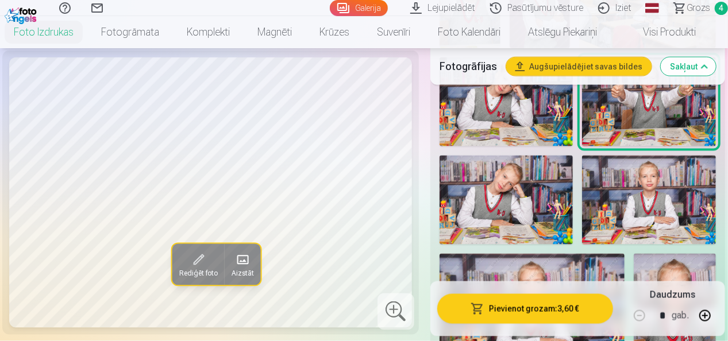
click at [672, 208] on img at bounding box center [649, 200] width 134 height 89
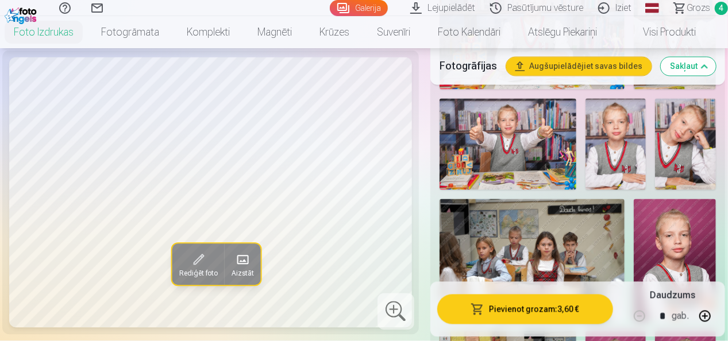
scroll to position [977, 0]
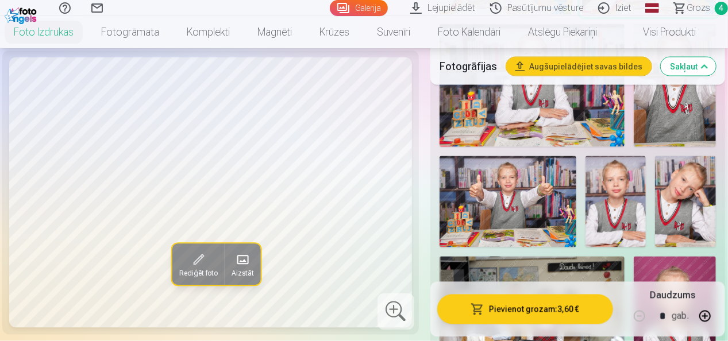
click at [483, 174] on img at bounding box center [507, 201] width 137 height 91
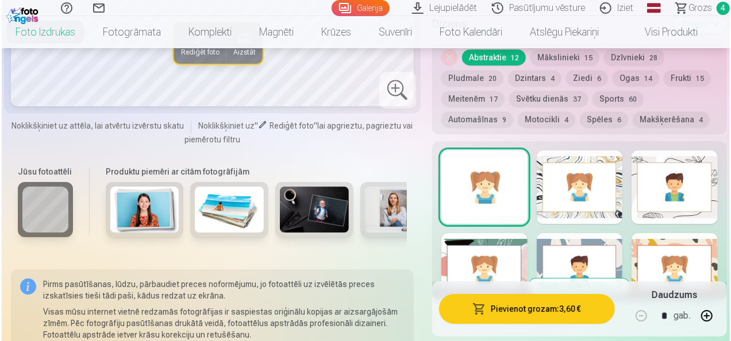
scroll to position [1494, 0]
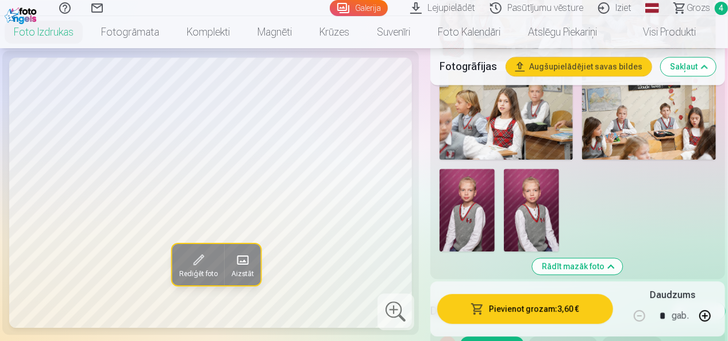
click at [525, 309] on button "Pievienot grozam : 3,60 €" at bounding box center [525, 309] width 176 height 30
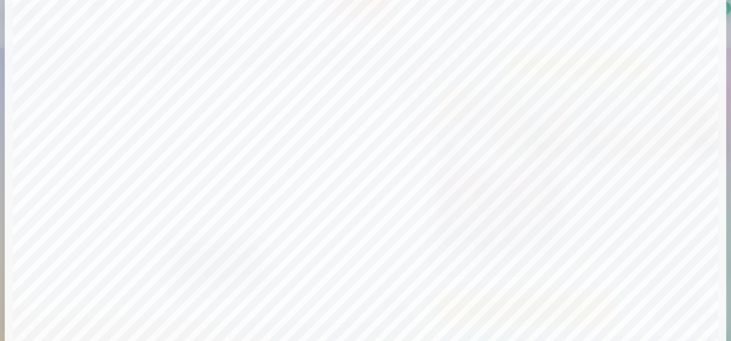
scroll to position [0, 0]
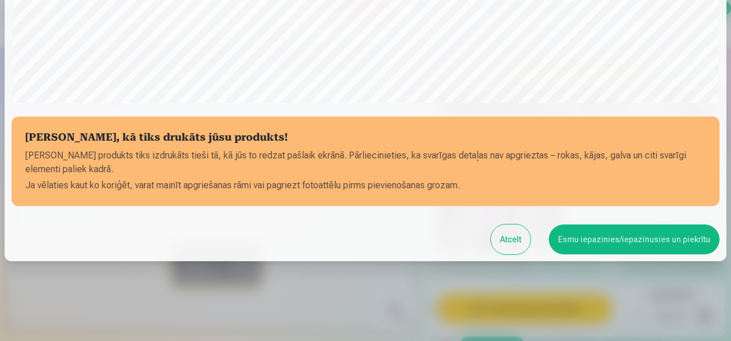
click at [638, 238] on button "Esmu iepazinies/iepazinusies un piekrītu" at bounding box center [634, 240] width 171 height 30
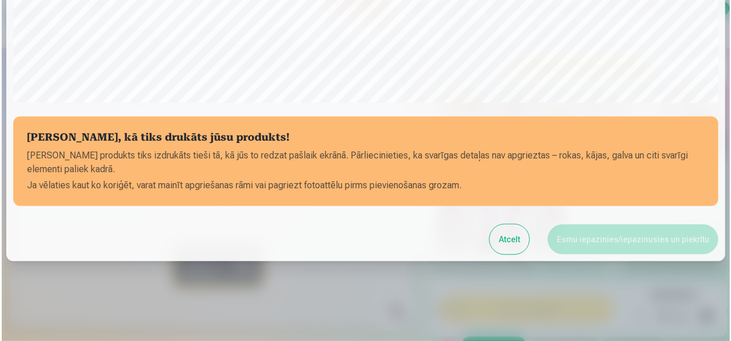
scroll to position [443, 0]
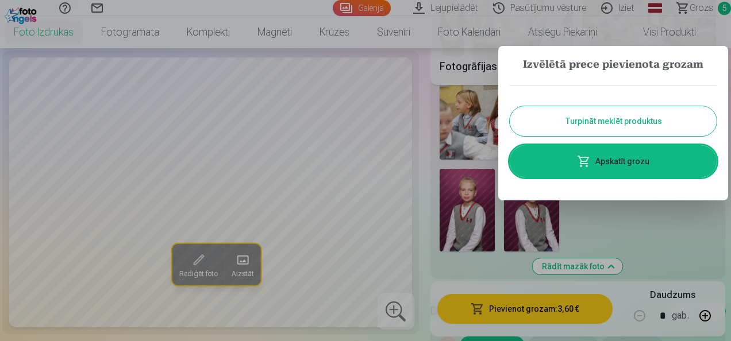
click at [627, 161] on link "Apskatīt grozu" at bounding box center [613, 161] width 207 height 32
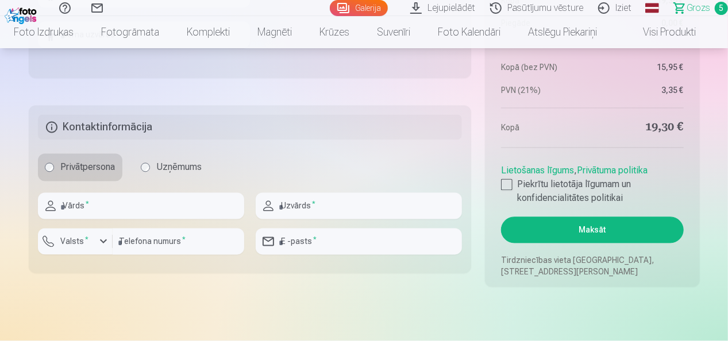
scroll to position [1091, 0]
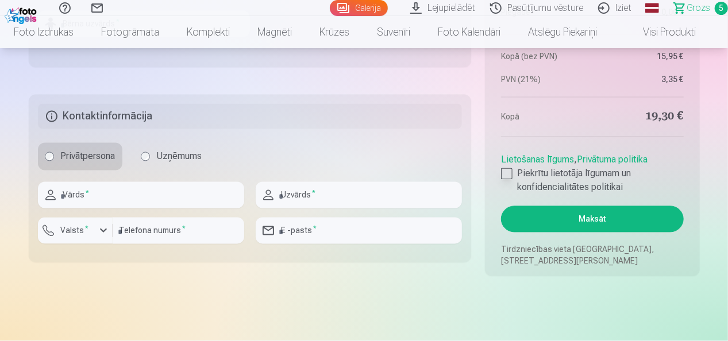
click at [511, 170] on div at bounding box center [506, 173] width 11 height 11
click at [596, 217] on button "Maksāt" at bounding box center [592, 219] width 182 height 26
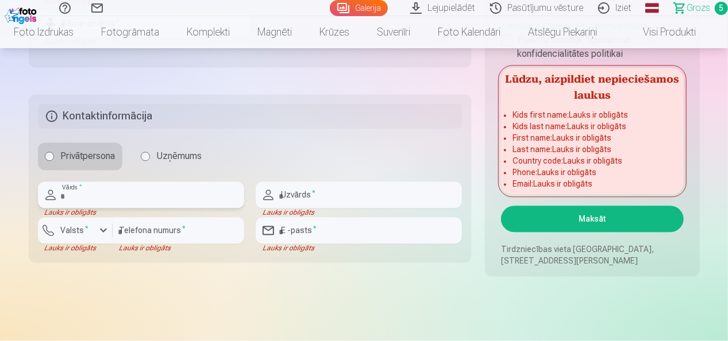
click at [101, 196] on input "text" at bounding box center [141, 195] width 206 height 26
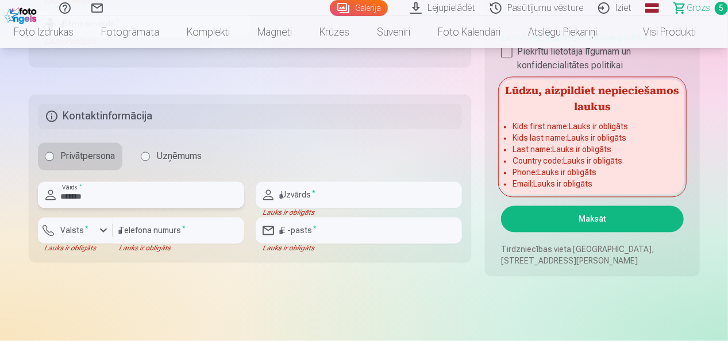
type input "*******"
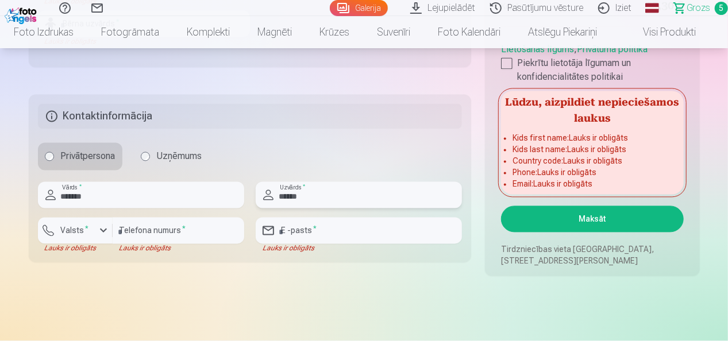
type input "******"
click at [107, 232] on div "button" at bounding box center [104, 231] width 14 height 14
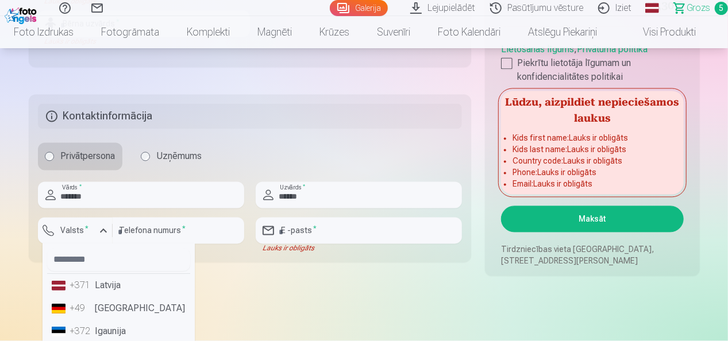
click at [109, 283] on li "+371 Latvija" at bounding box center [118, 286] width 143 height 23
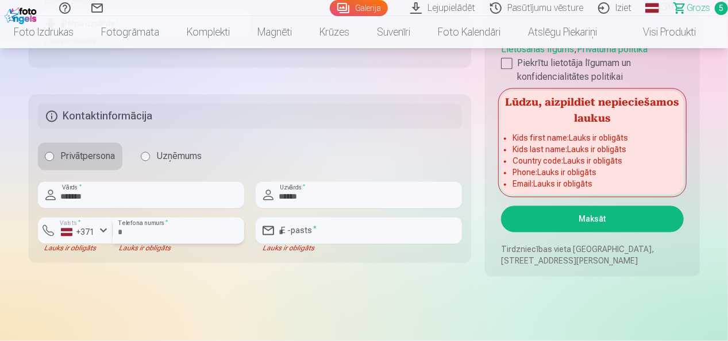
click at [145, 226] on input "number" at bounding box center [179, 231] width 132 height 26
type input "********"
type input "**********"
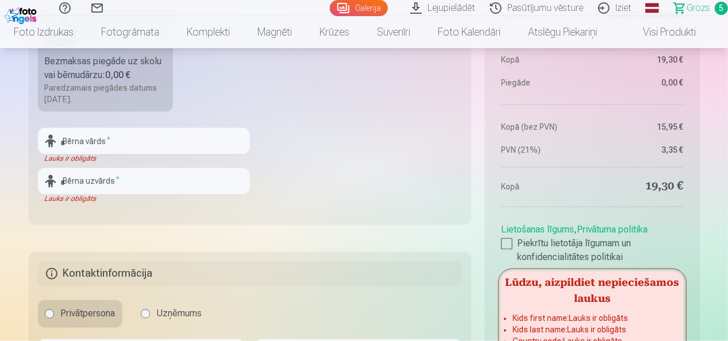
scroll to position [919, 0]
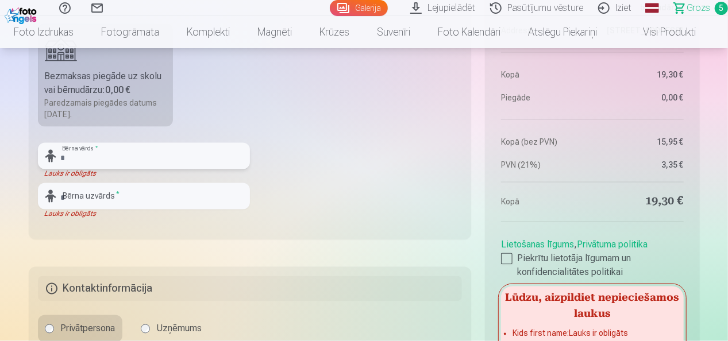
click at [79, 152] on input "text" at bounding box center [144, 156] width 212 height 26
type input "*"
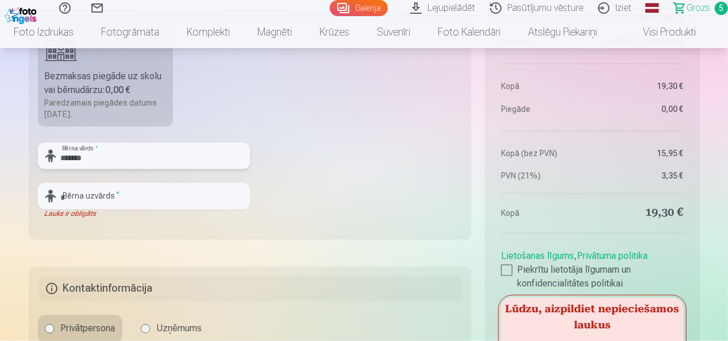
type input "*******"
drag, startPoint x: 92, startPoint y: 195, endPoint x: 0, endPoint y: 307, distance: 145.3
click at [92, 195] on input "text" at bounding box center [144, 196] width 212 height 26
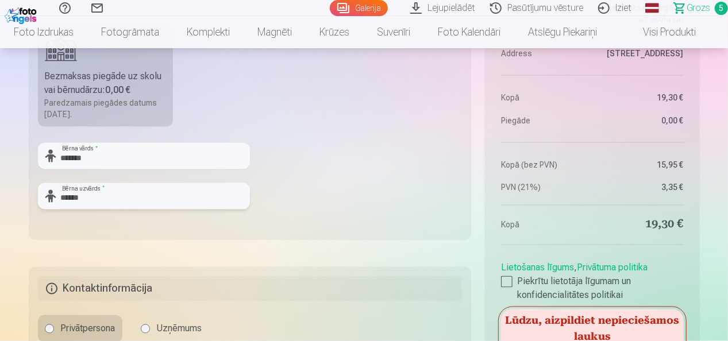
scroll to position [1091, 0]
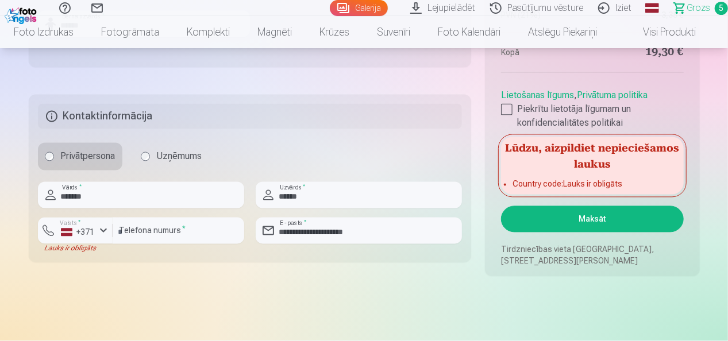
type input "******"
drag, startPoint x: 117, startPoint y: 200, endPoint x: 24, endPoint y: 200, distance: 92.5
type input "*****"
click at [344, 205] on input "******" at bounding box center [359, 195] width 206 height 26
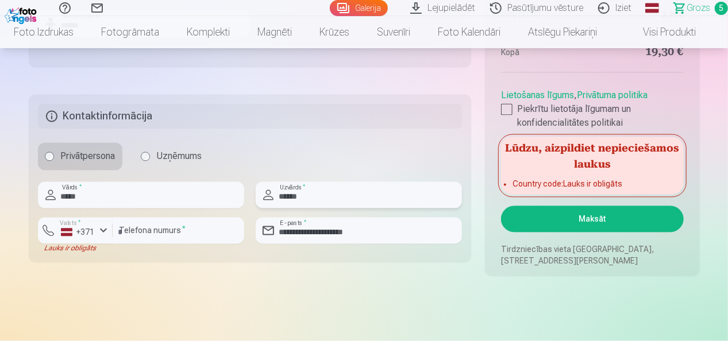
type input "******"
click at [595, 221] on button "Maksāt" at bounding box center [592, 219] width 182 height 26
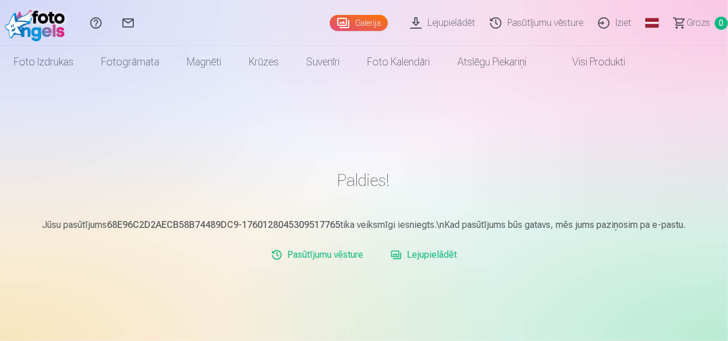
click at [461, 21] on link "Lejupielādēt" at bounding box center [444, 23] width 80 height 46
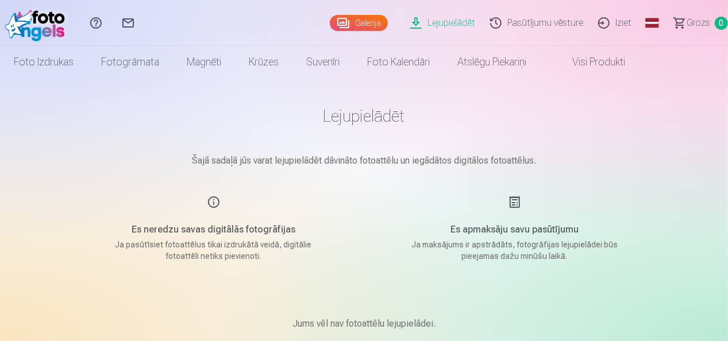
click at [369, 22] on link "Galerija" at bounding box center [359, 23] width 58 height 16
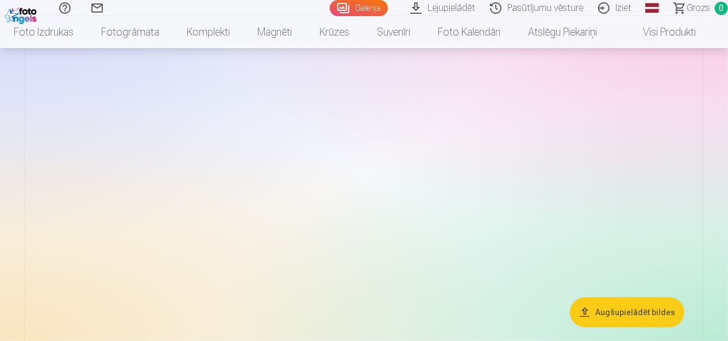
scroll to position [2240, 0]
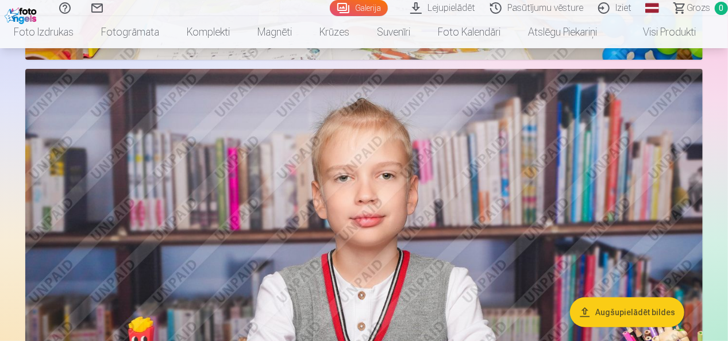
click at [558, 3] on link "Pasūtījumu vēsture" at bounding box center [538, 8] width 108 height 16
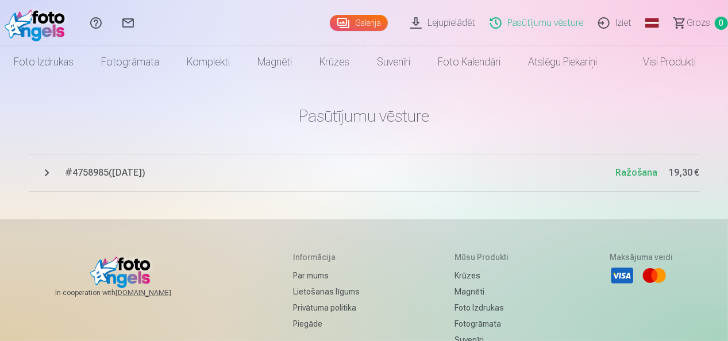
click at [626, 20] on link "Iziet" at bounding box center [616, 23] width 48 height 46
